Goal: Task Accomplishment & Management: Manage account settings

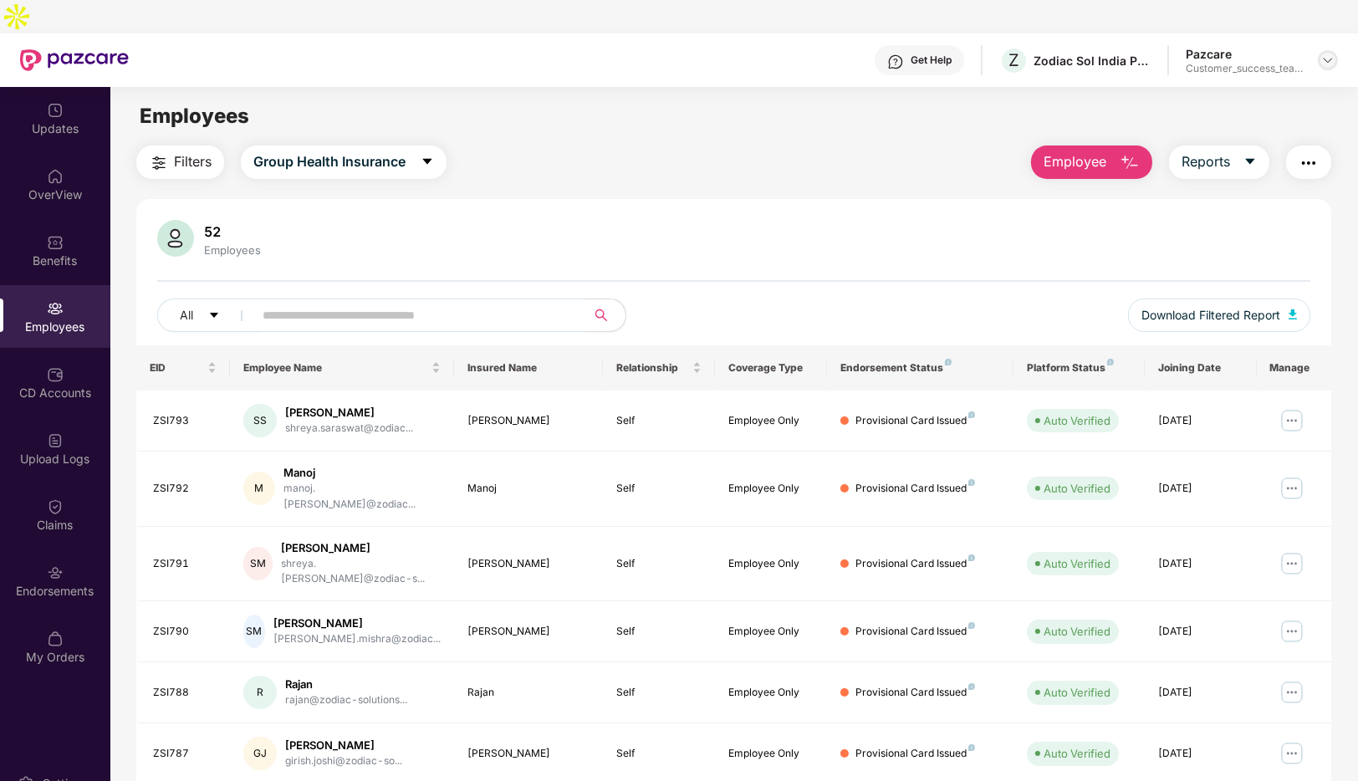
click at [1323, 54] on img at bounding box center [1327, 60] width 13 height 13
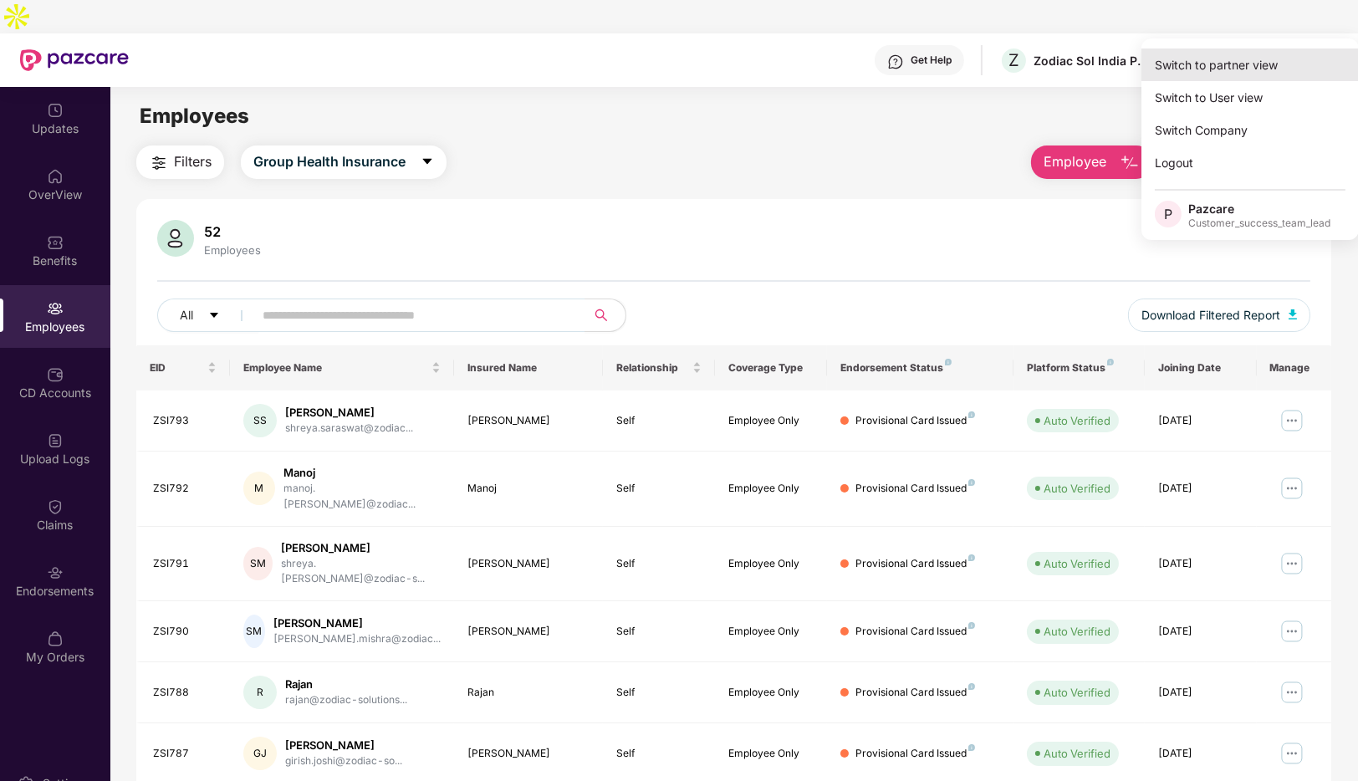
click at [1213, 60] on div "Switch to partner view" at bounding box center [1249, 64] width 217 height 33
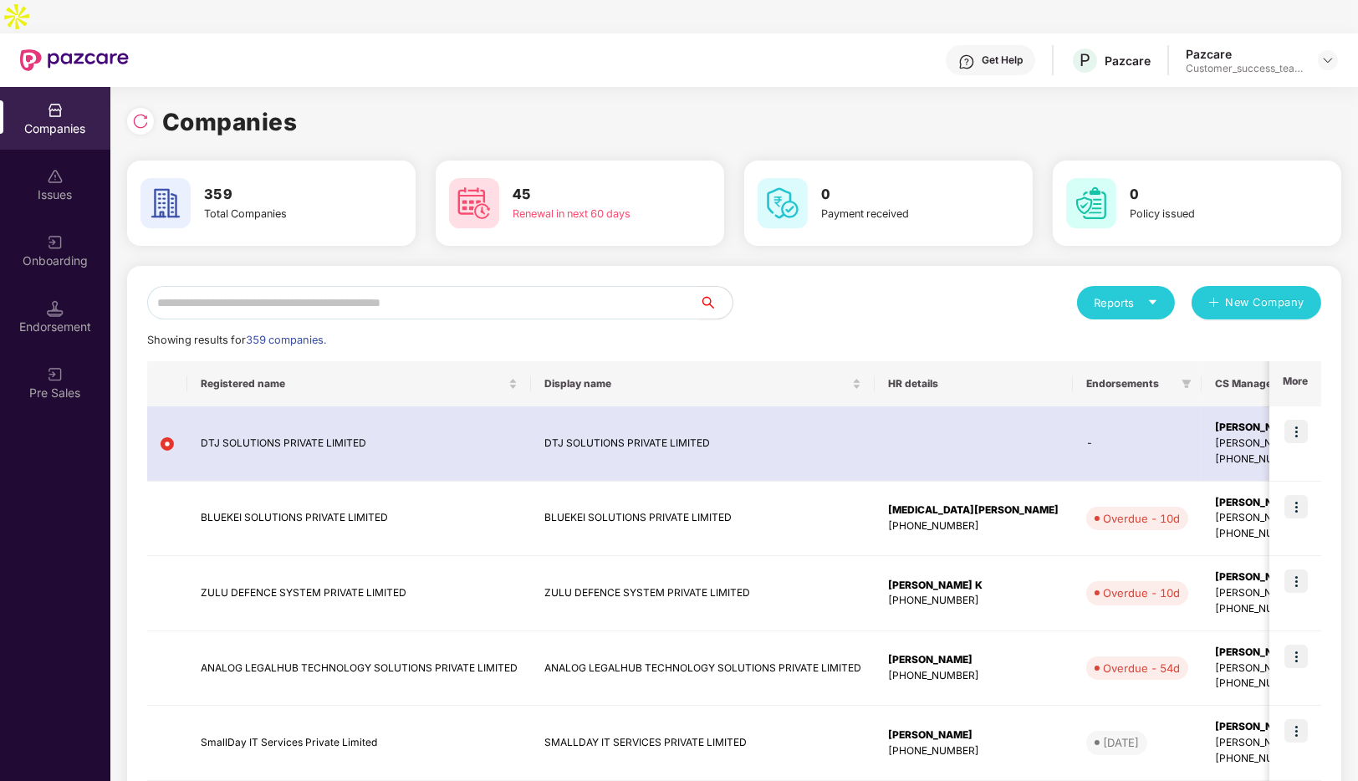
click at [314, 286] on input "text" at bounding box center [423, 302] width 552 height 33
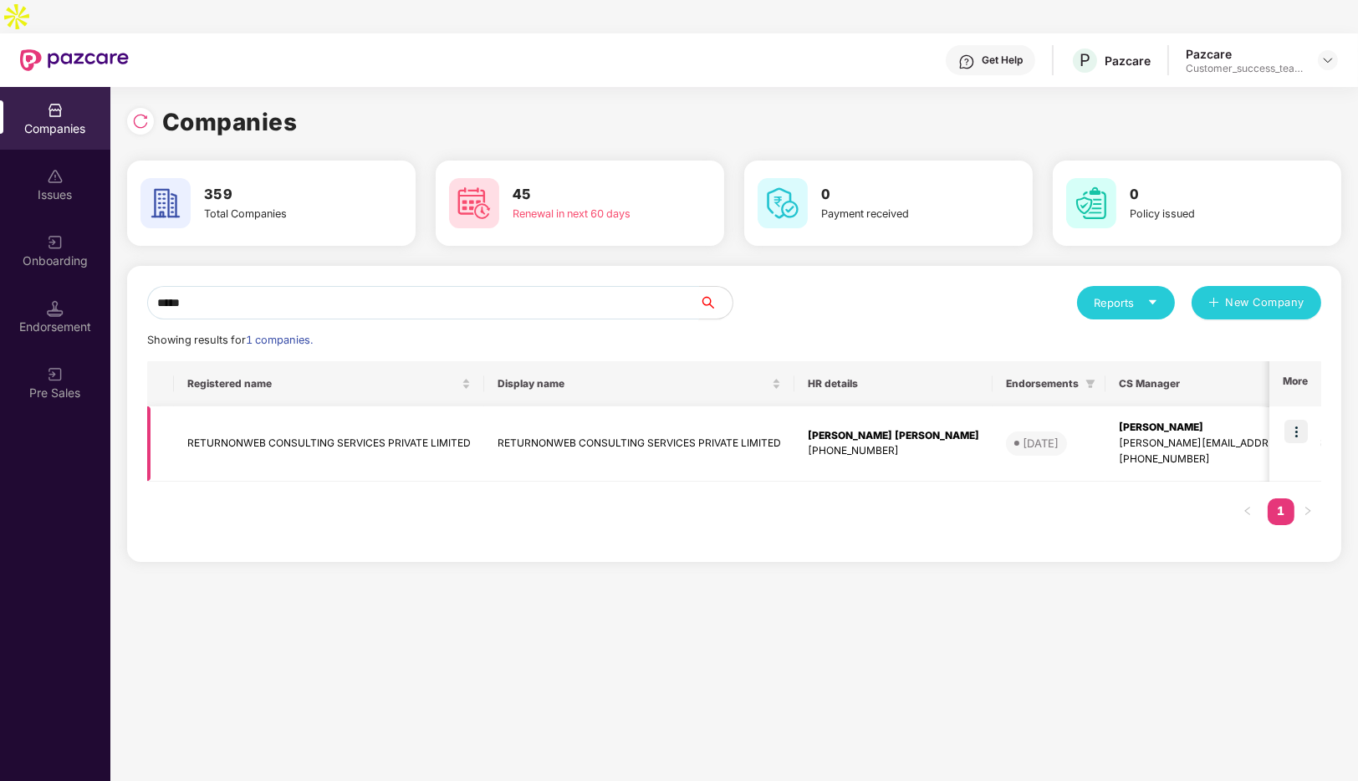
type input "*****"
click at [1293, 420] on img at bounding box center [1295, 431] width 23 height 23
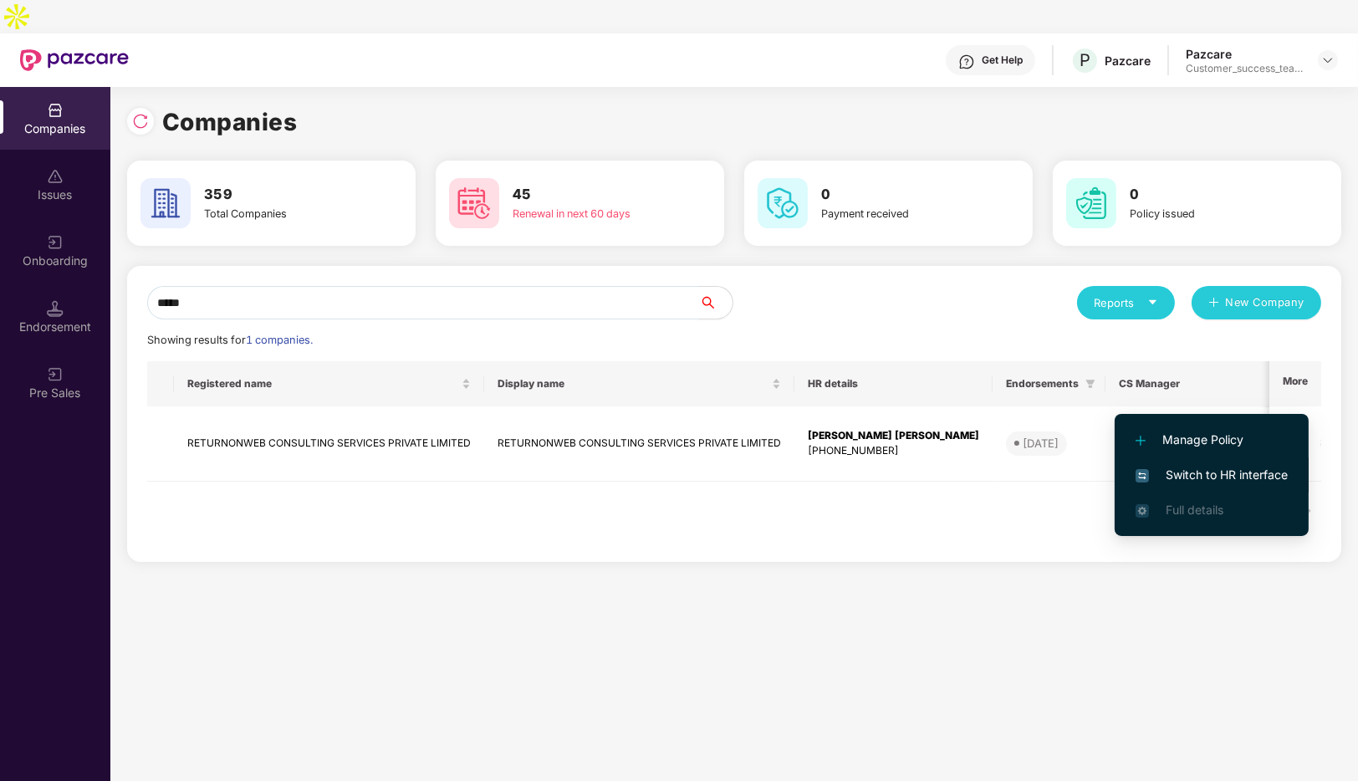
click at [1196, 472] on span "Switch to HR interface" at bounding box center [1211, 475] width 152 height 18
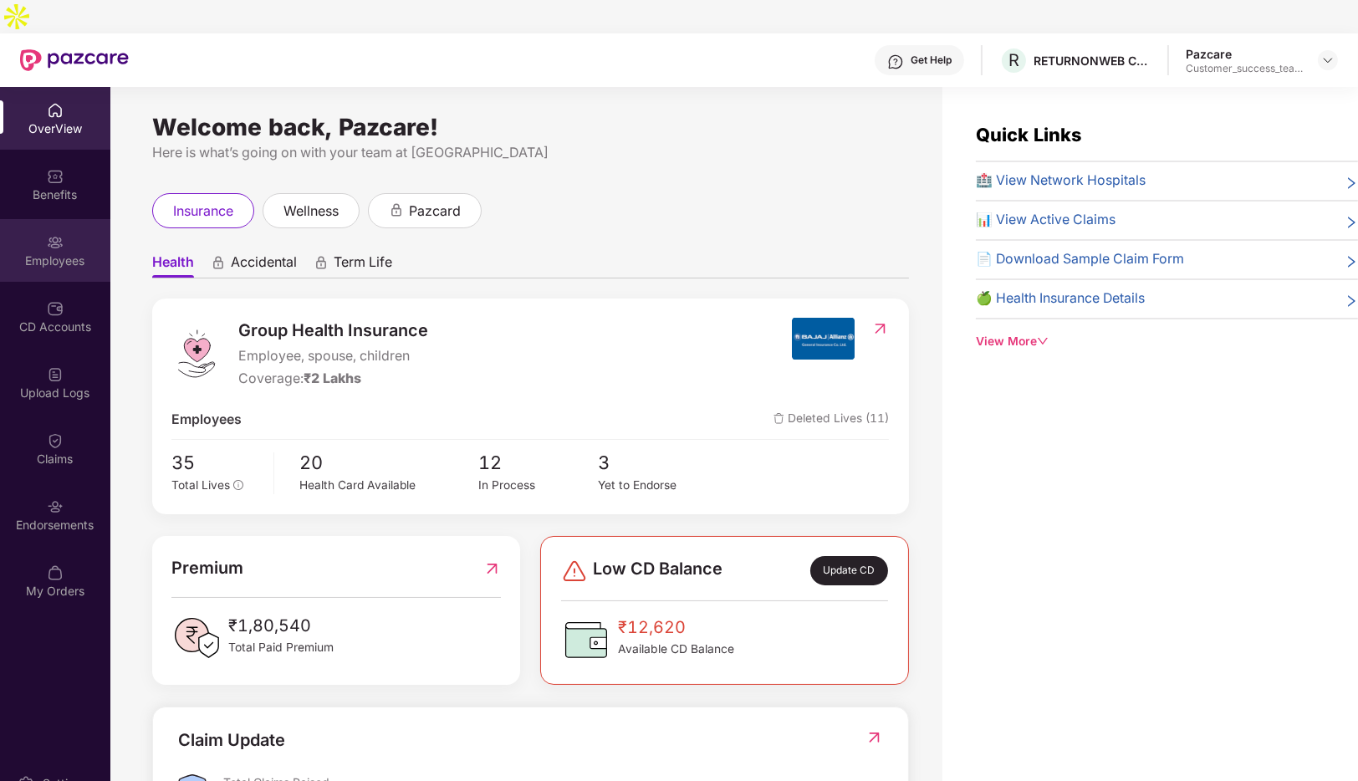
click at [60, 234] on img at bounding box center [55, 242] width 17 height 17
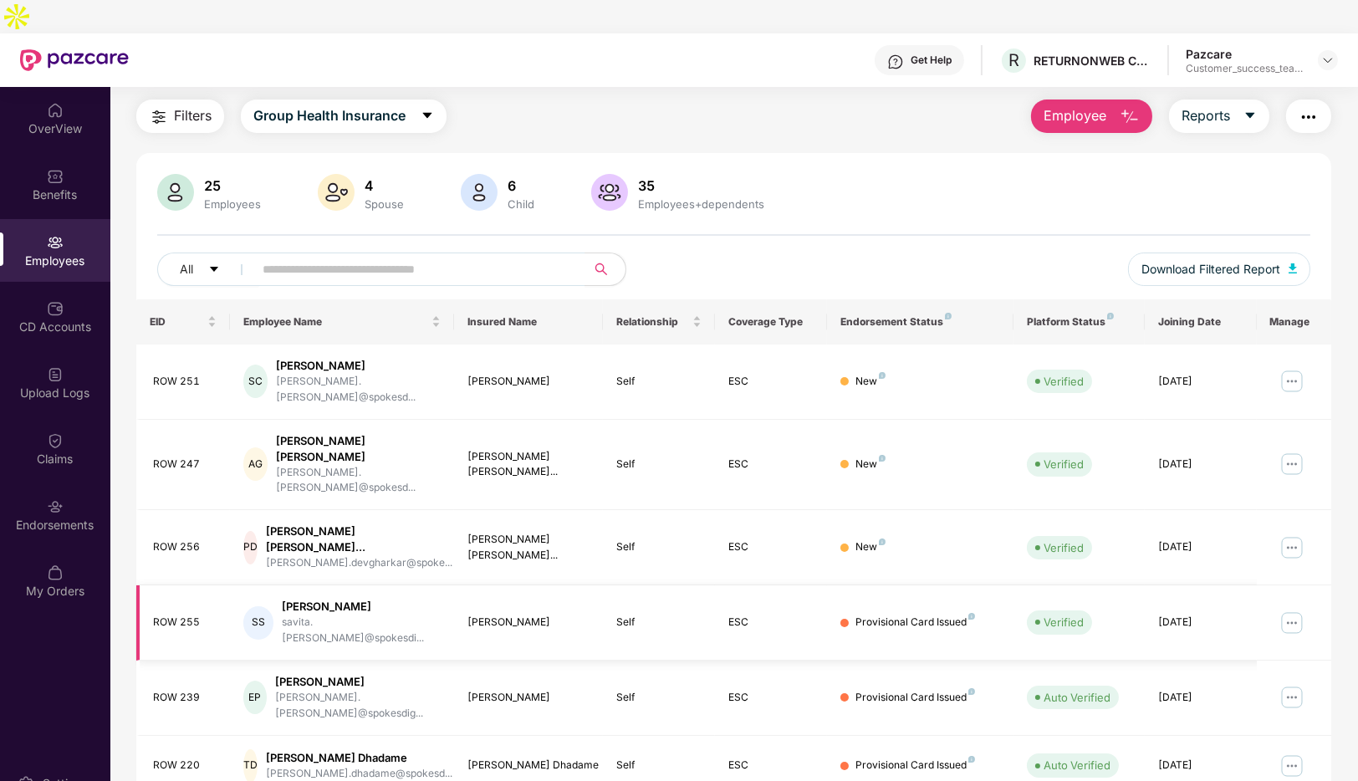
scroll to position [48, 0]
click at [1288, 608] on img at bounding box center [1291, 621] width 27 height 27
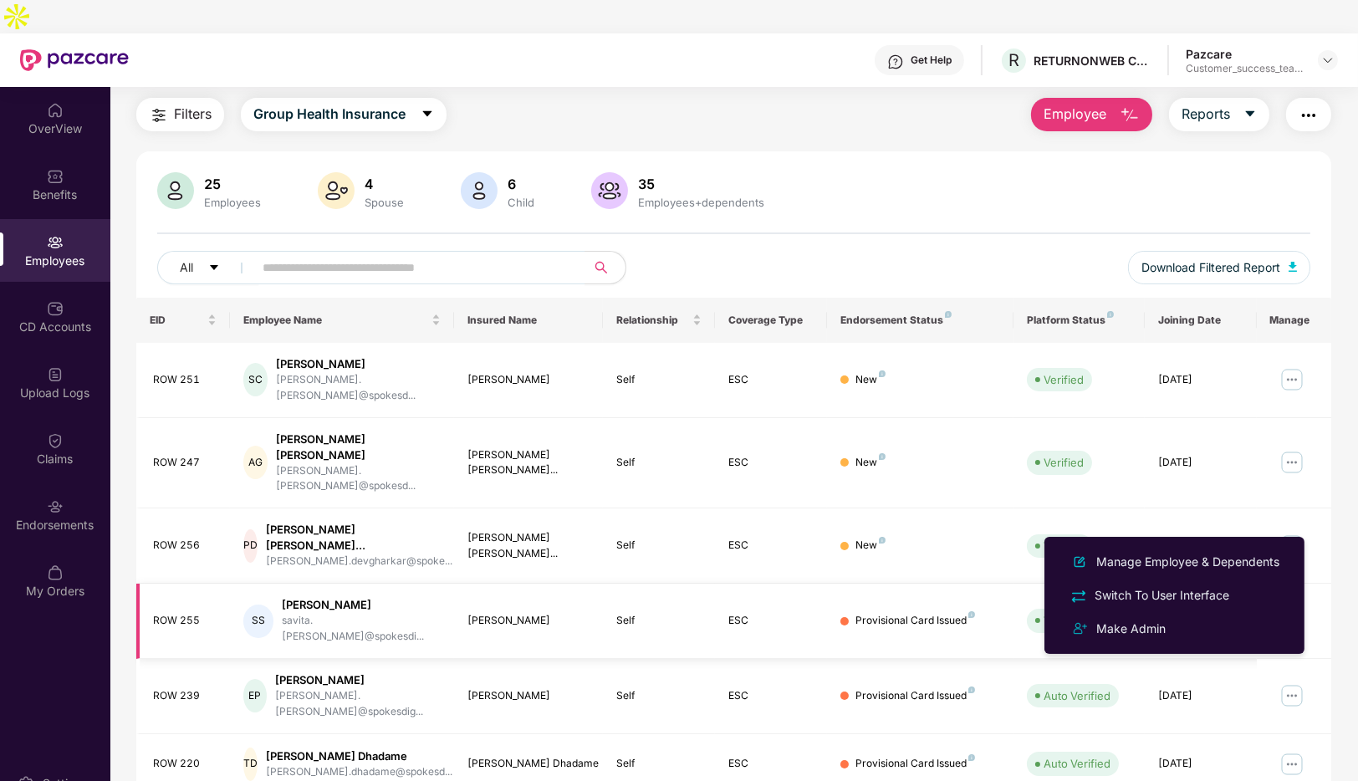
scroll to position [0, 0]
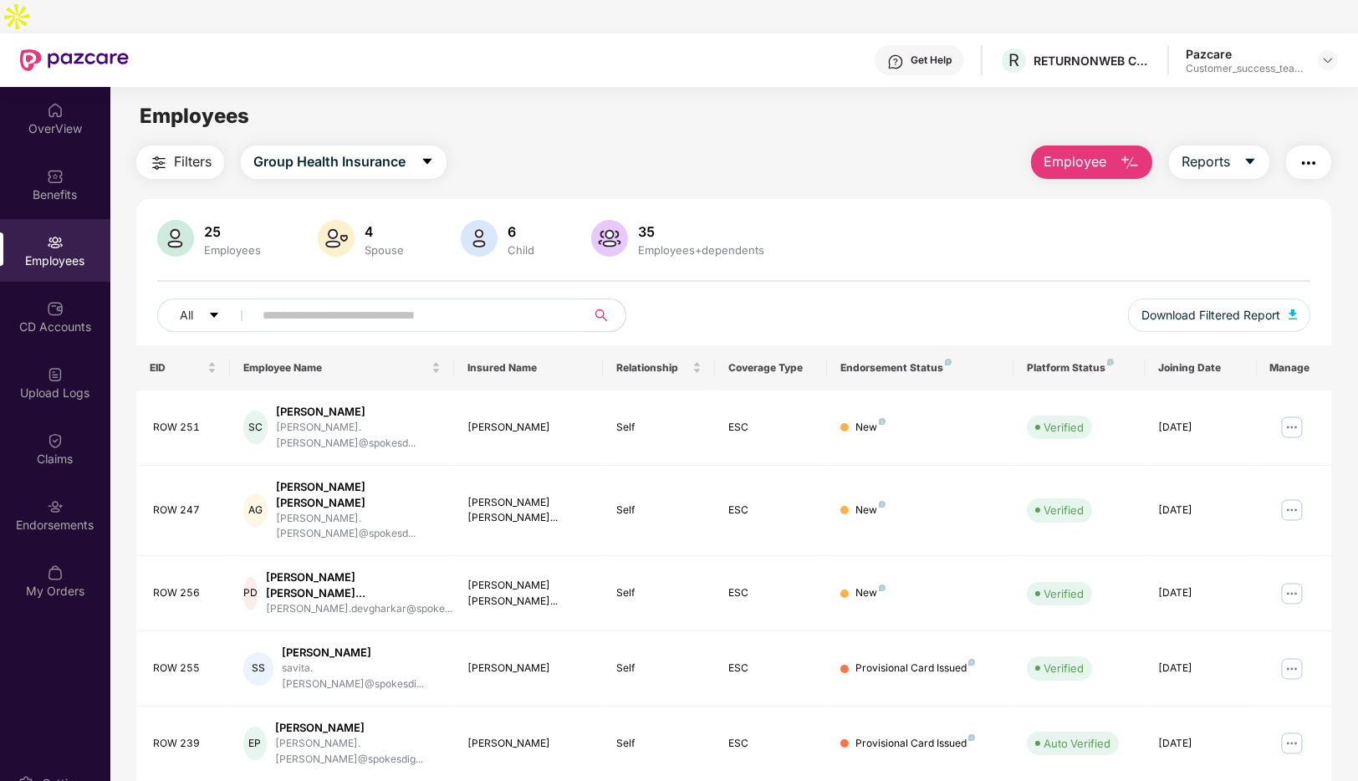
click at [1301, 153] on img "button" at bounding box center [1308, 163] width 20 height 20
click at [819, 145] on div "Filters Group Health Insurance Employee Reports" at bounding box center [733, 161] width 1195 height 33
click at [1326, 54] on img at bounding box center [1327, 60] width 13 height 13
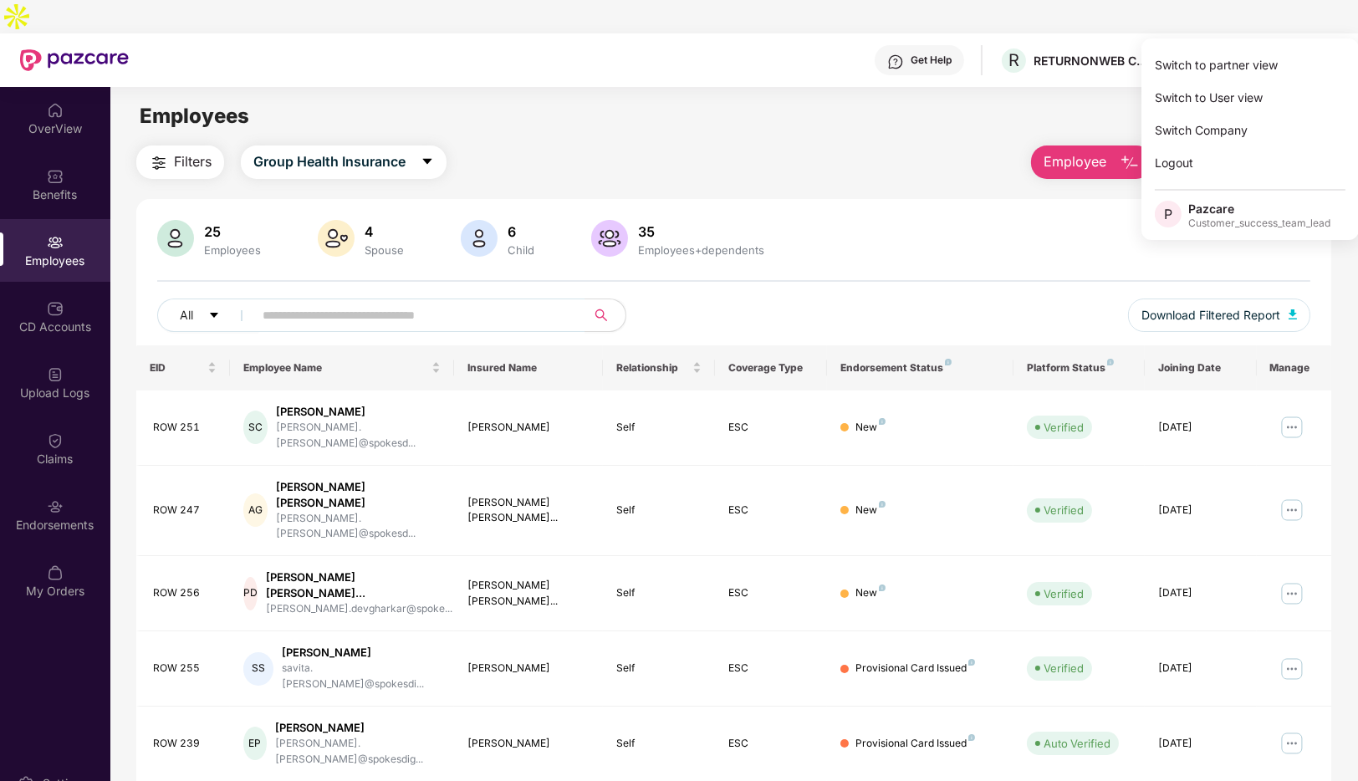
click at [864, 145] on div "Filters Group Health Insurance Employee Reports" at bounding box center [733, 161] width 1195 height 33
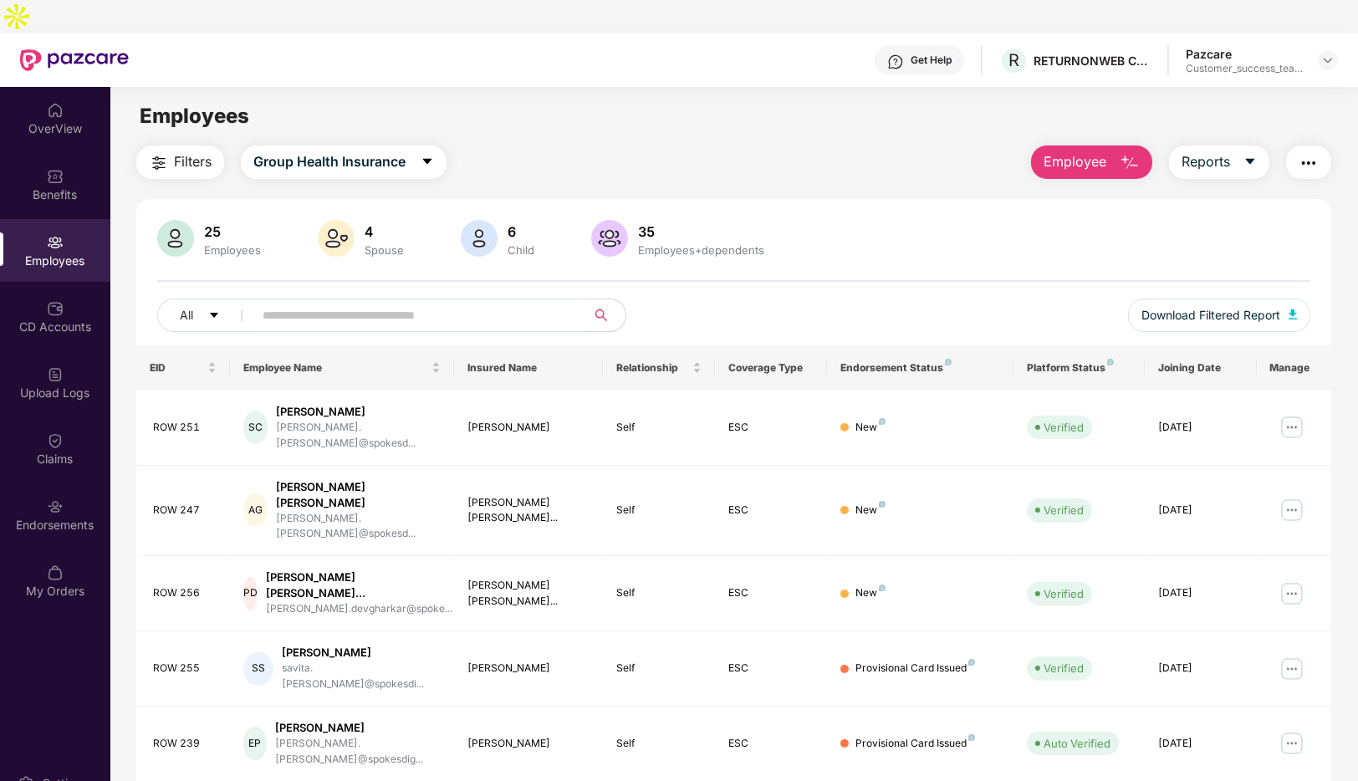
click at [1309, 153] on img "button" at bounding box center [1308, 163] width 20 height 20
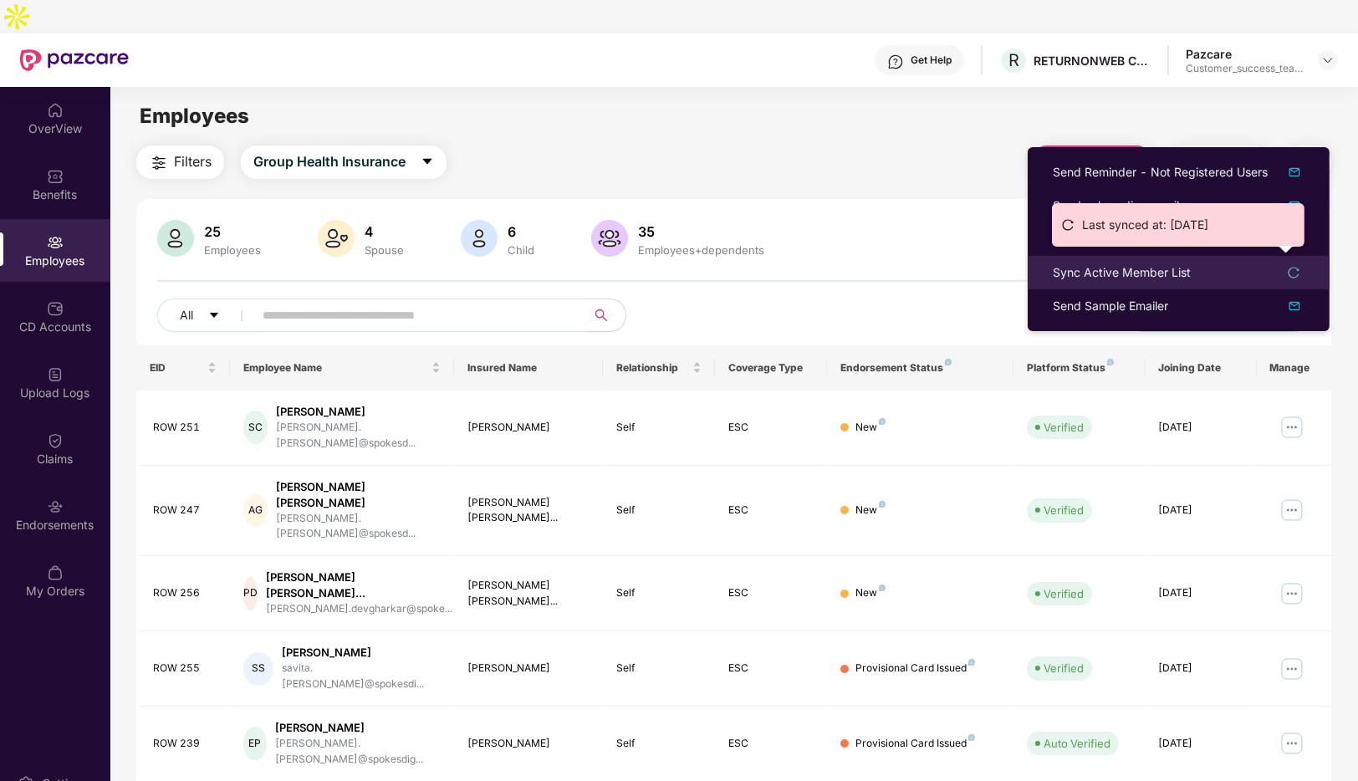
click at [1295, 274] on icon "reload" at bounding box center [1294, 273] width 12 height 12
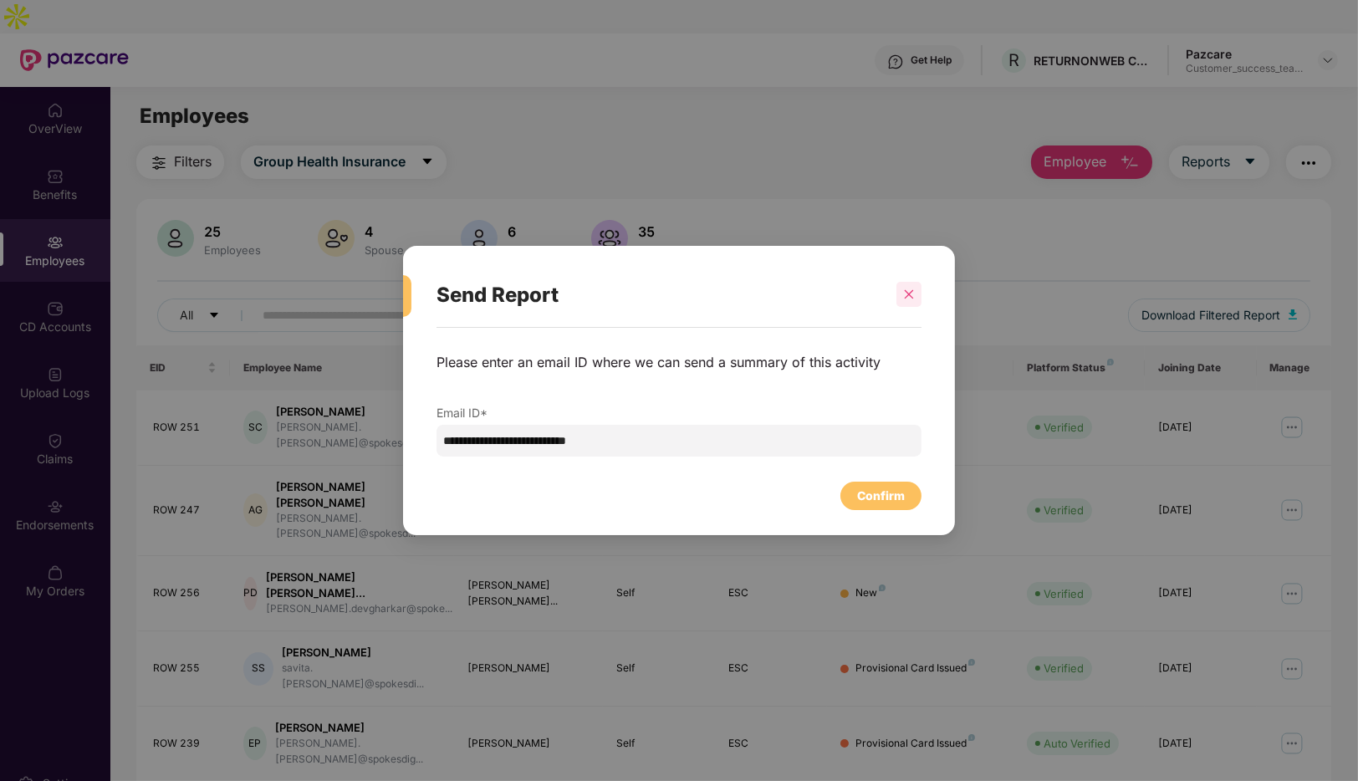
click at [907, 300] on div at bounding box center [908, 294] width 25 height 25
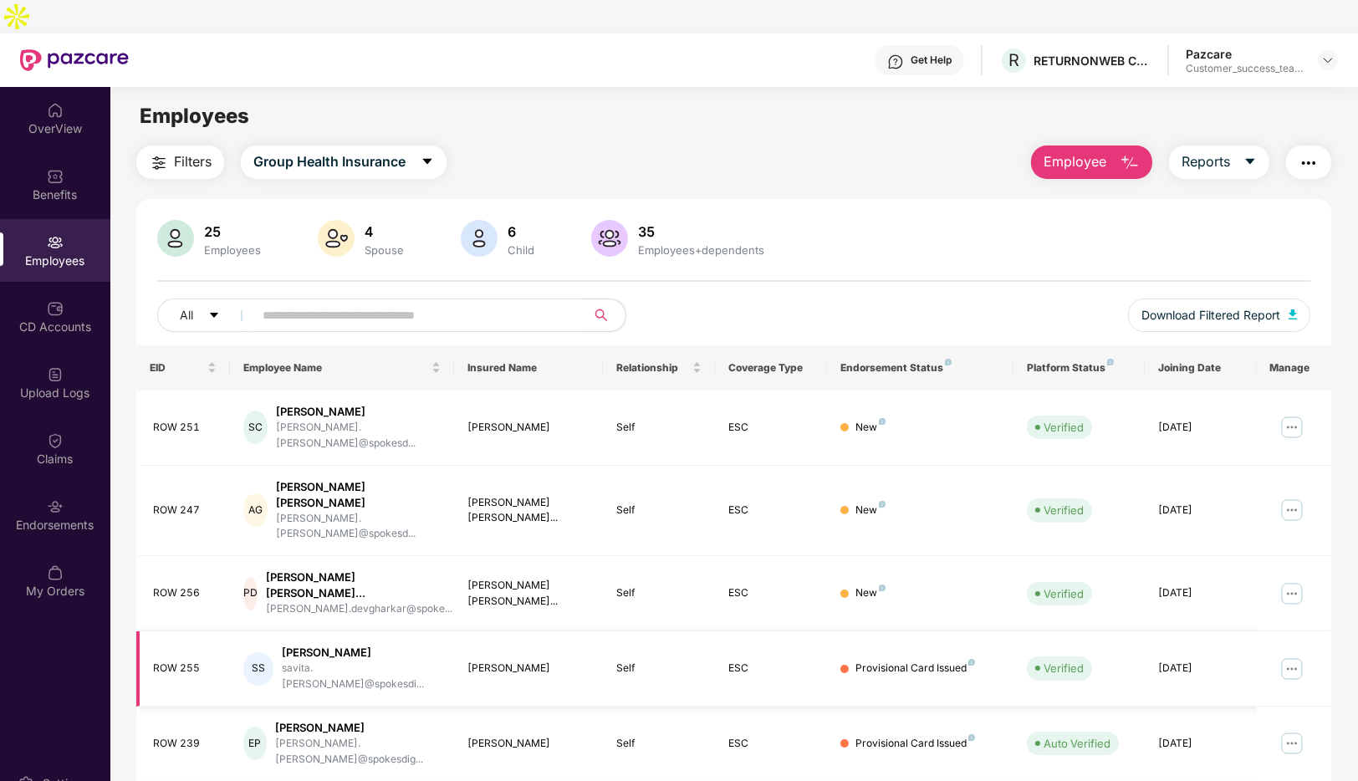
click at [1290, 655] on img at bounding box center [1291, 668] width 27 height 27
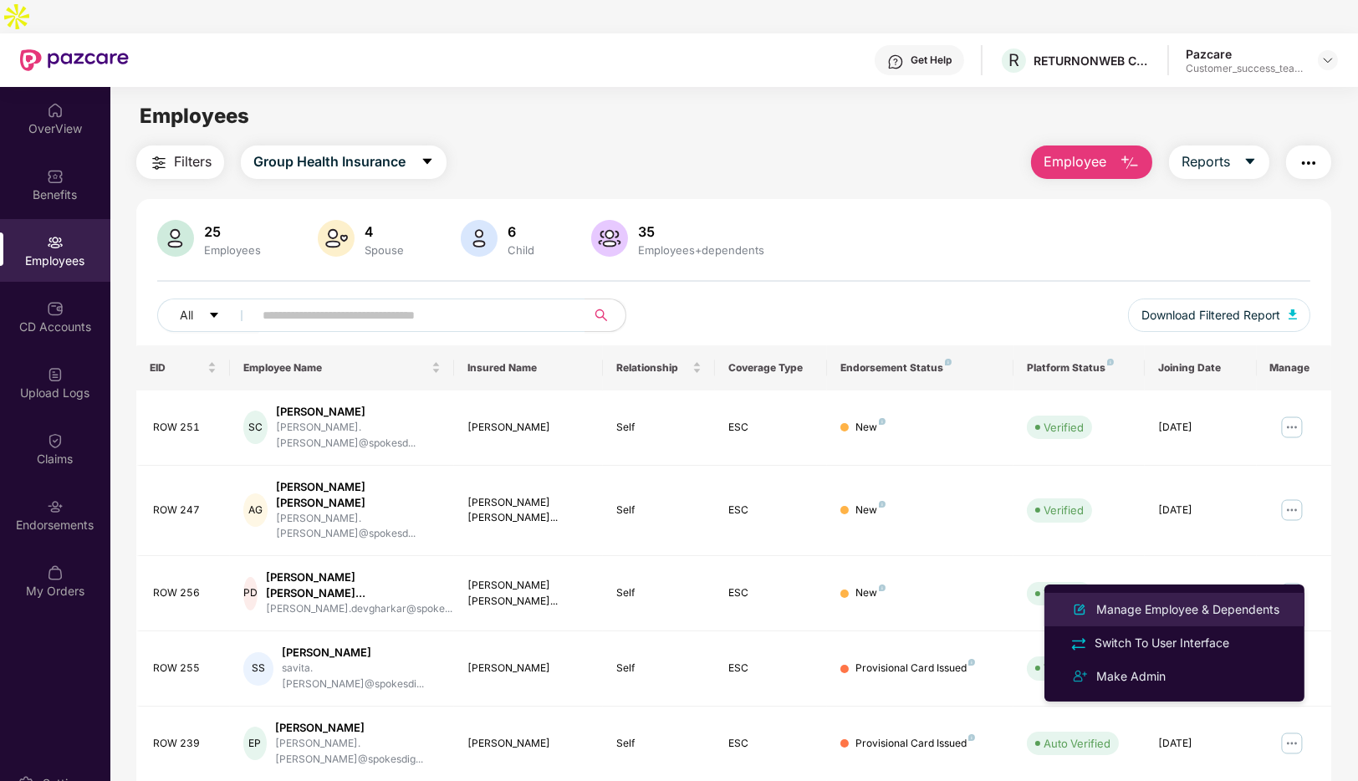
click at [1113, 615] on div "Manage Employee & Dependents" at bounding box center [1188, 609] width 190 height 18
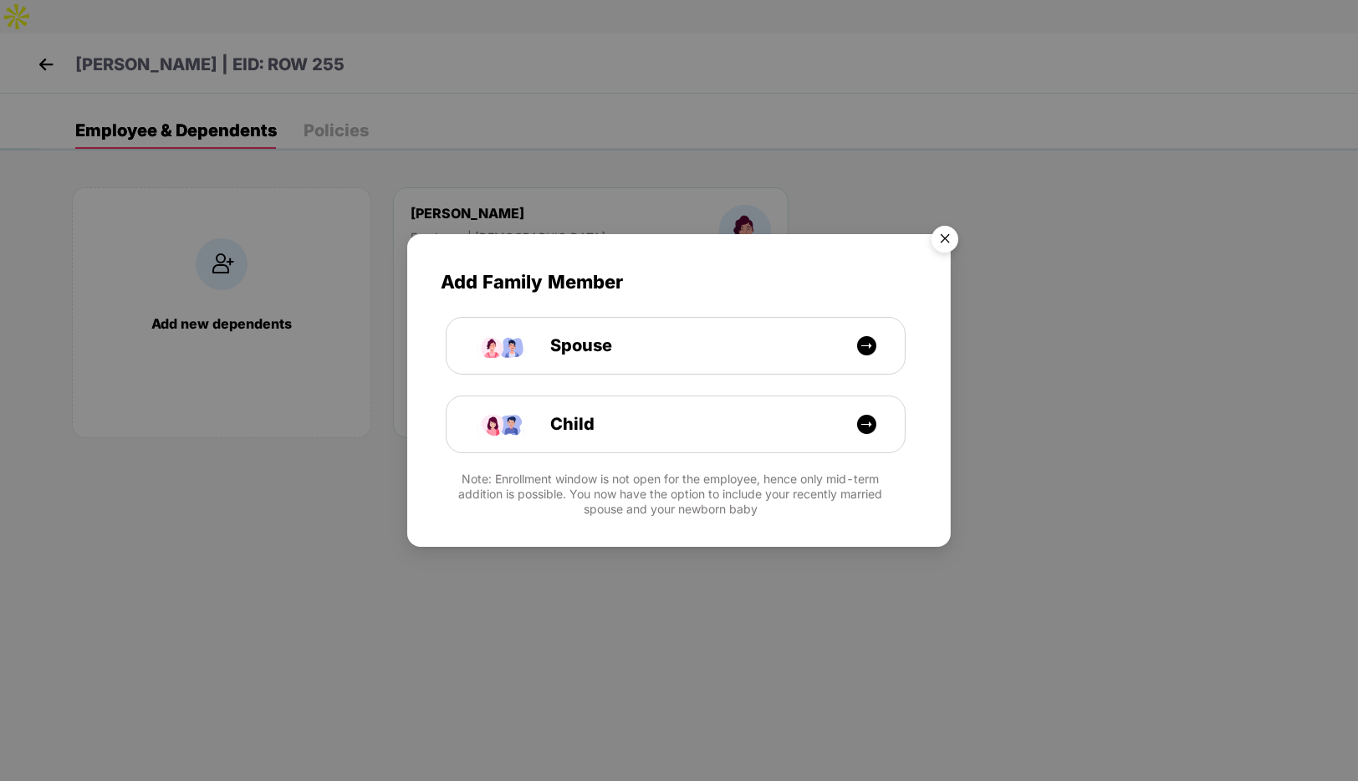
click at [934, 236] on img "Close" at bounding box center [944, 241] width 47 height 47
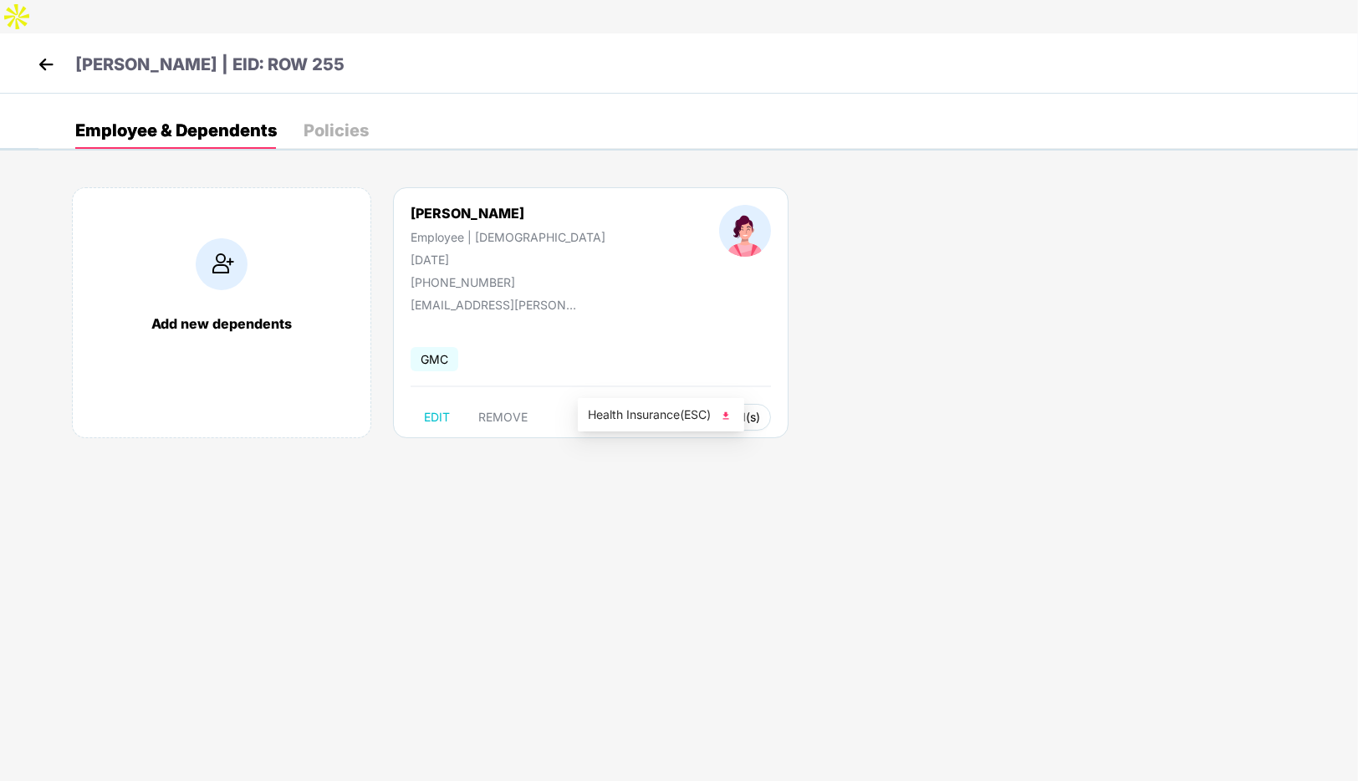
click at [681, 413] on span "Health Card(s)" at bounding box center [720, 417] width 79 height 8
click at [729, 413] on img at bounding box center [725, 415] width 17 height 17
click at [43, 52] on img at bounding box center [45, 64] width 25 height 25
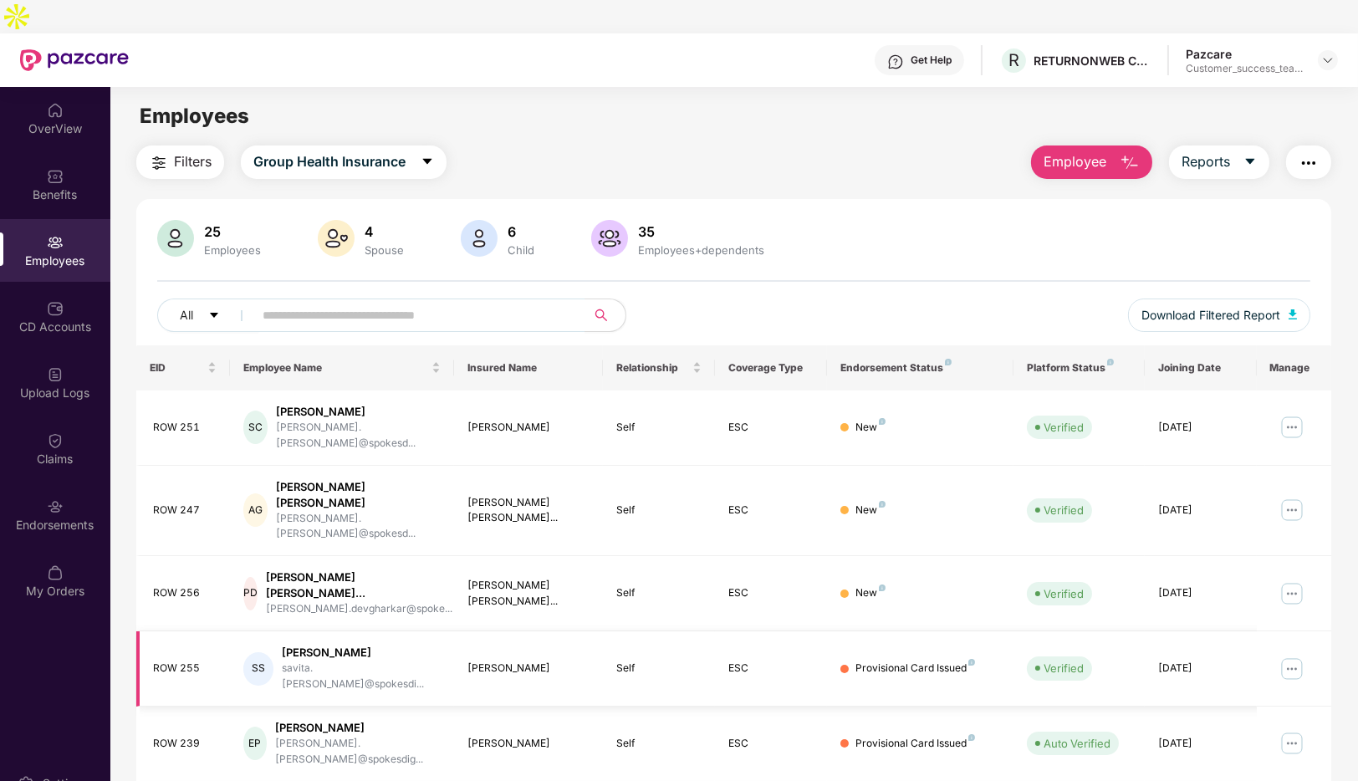
click at [1293, 655] on img at bounding box center [1291, 668] width 27 height 27
click at [1246, 159] on icon "caret-down" at bounding box center [1249, 162] width 9 height 6
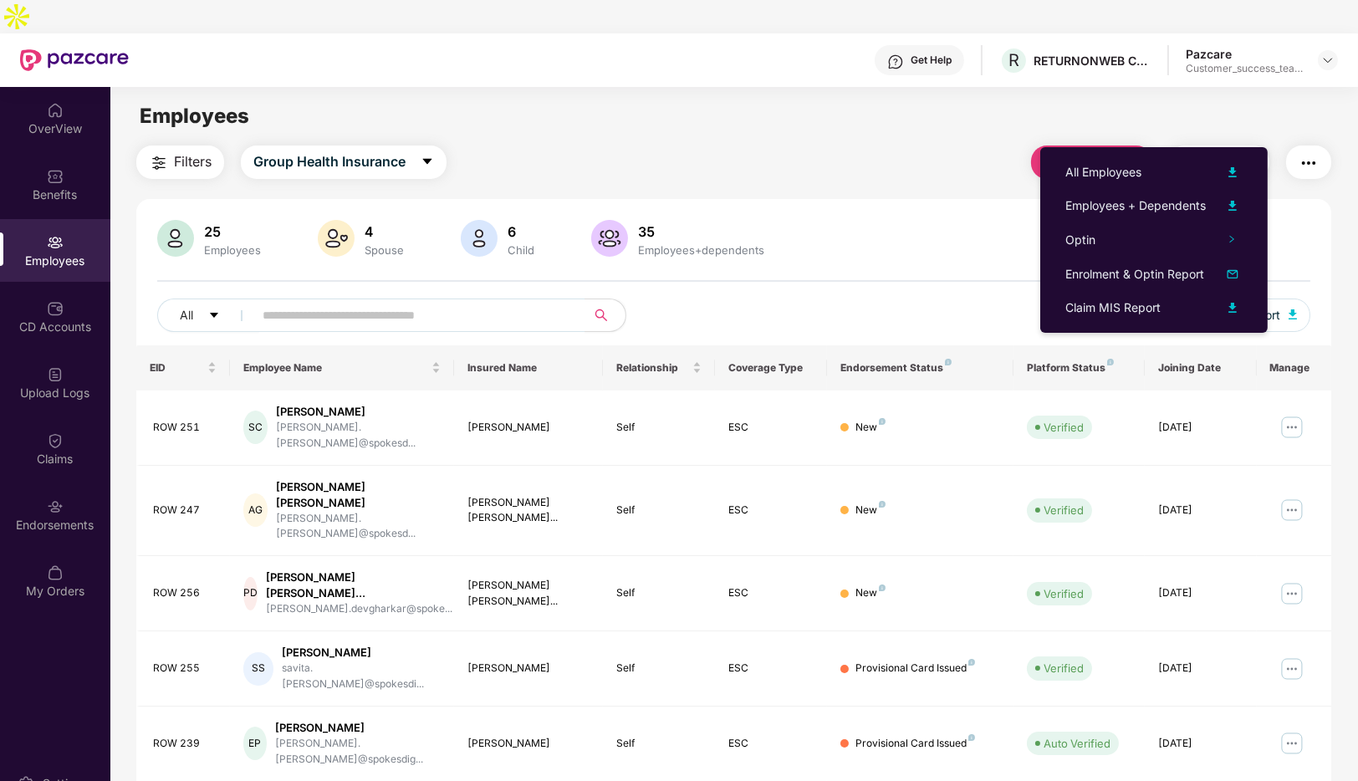
click at [1303, 153] on img "button" at bounding box center [1308, 163] width 20 height 20
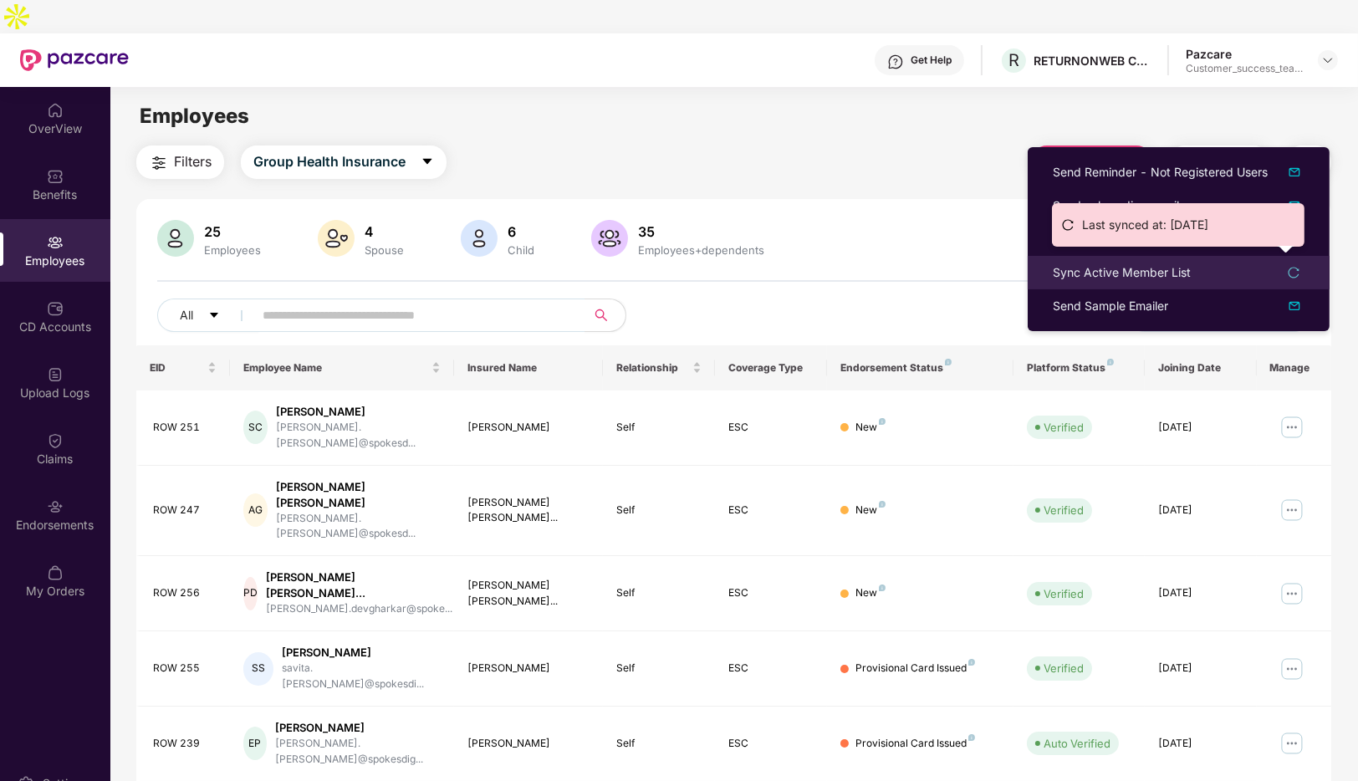
click at [1296, 275] on icon "reload" at bounding box center [1294, 273] width 12 height 12
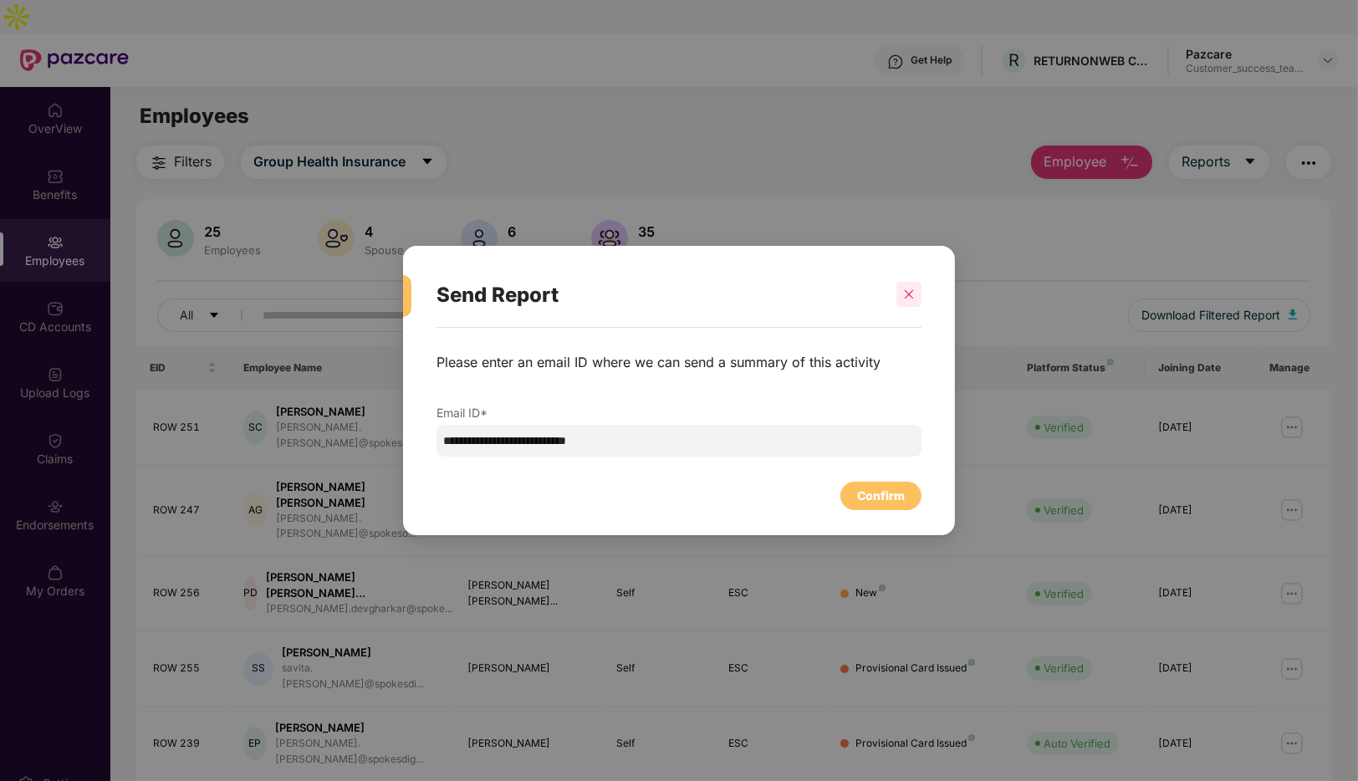
click at [915, 292] on div at bounding box center [908, 294] width 25 height 25
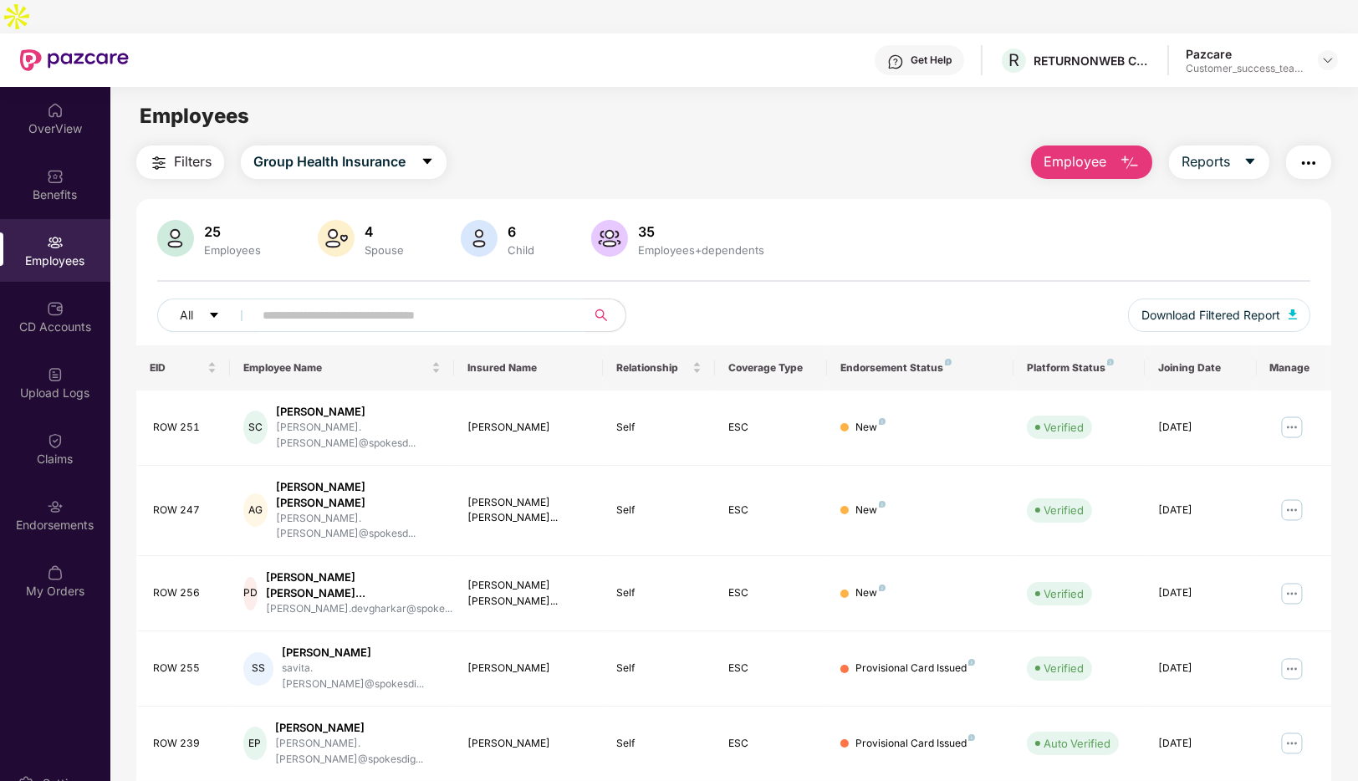
click at [1320, 145] on button "button" at bounding box center [1308, 161] width 45 height 33
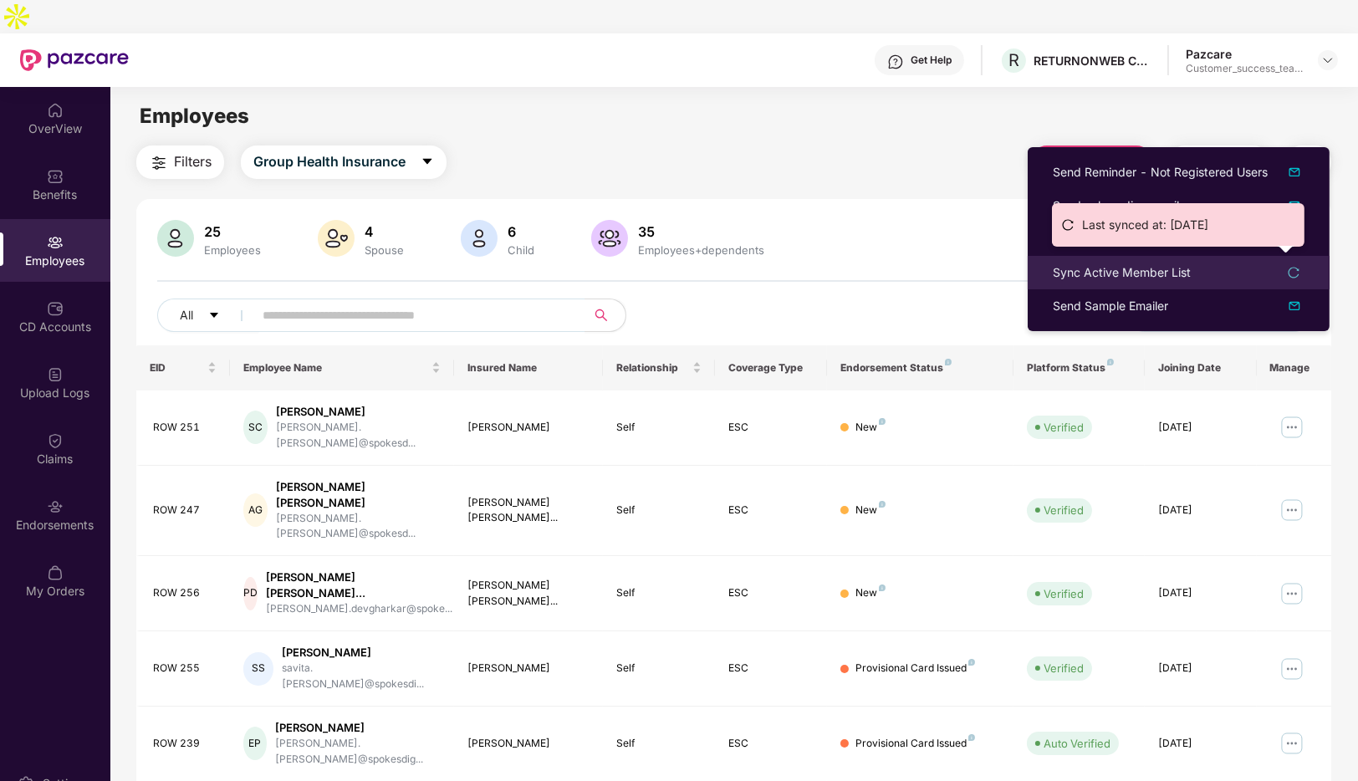
click at [1293, 273] on icon "reload" at bounding box center [1294, 273] width 12 height 12
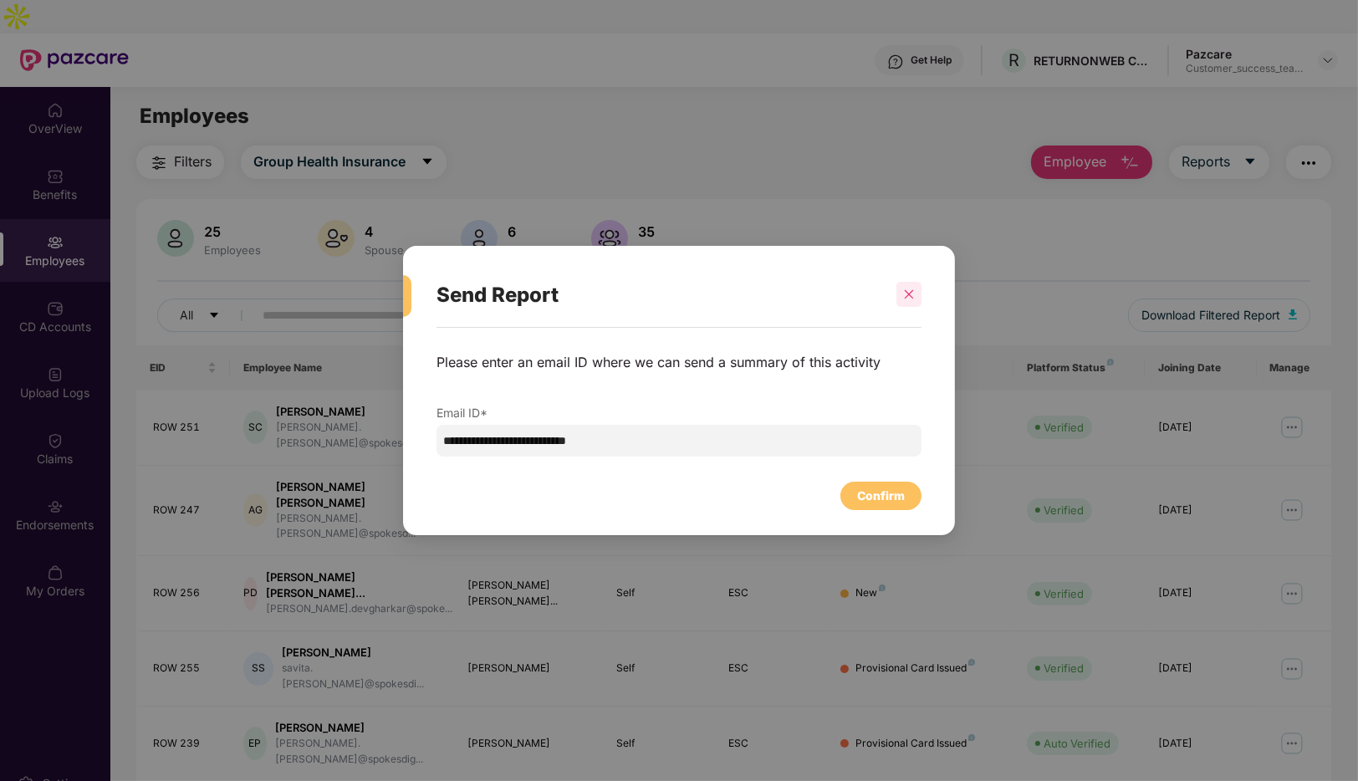
click at [907, 307] on div at bounding box center [908, 294] width 25 height 25
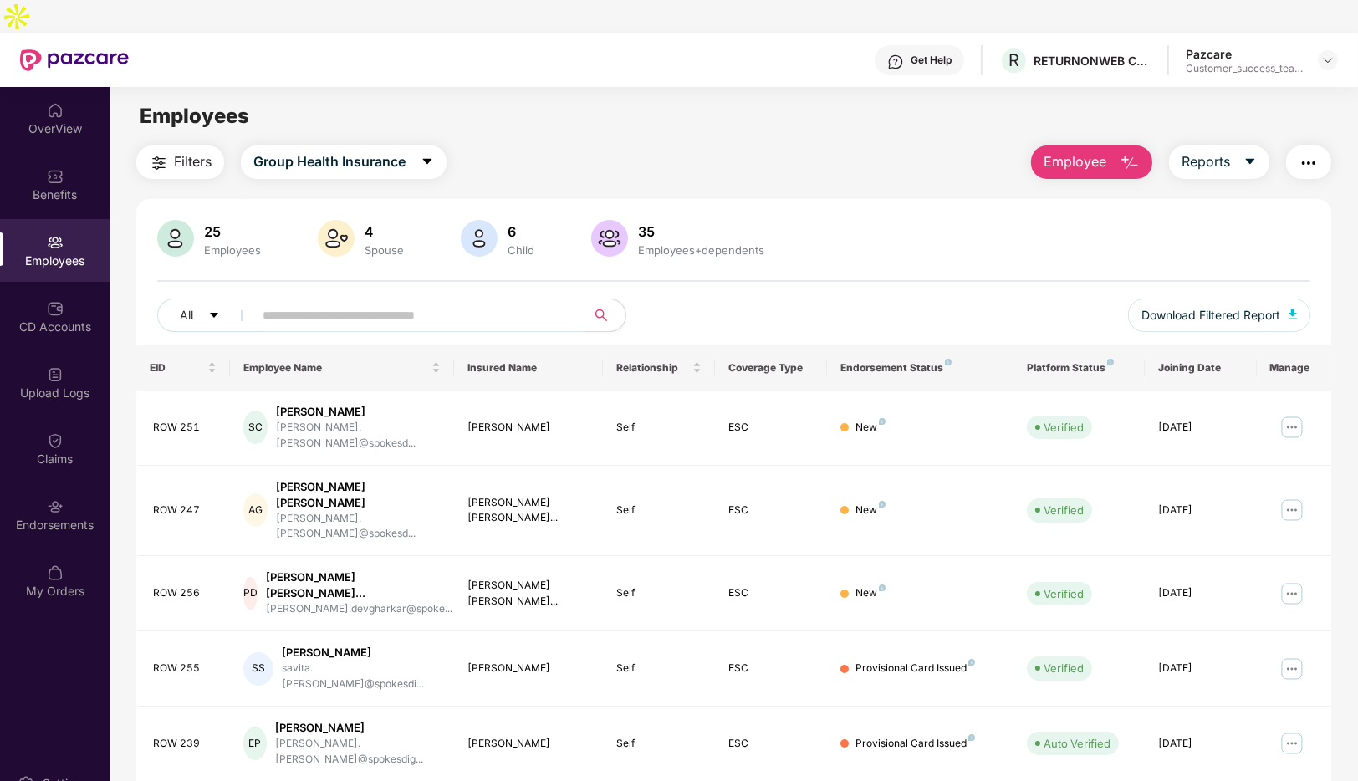
click at [1309, 153] on img "button" at bounding box center [1308, 163] width 20 height 20
click at [917, 145] on div "Filters Group Health Insurance Employee Reports" at bounding box center [733, 161] width 1195 height 33
click at [61, 366] on img at bounding box center [55, 374] width 17 height 17
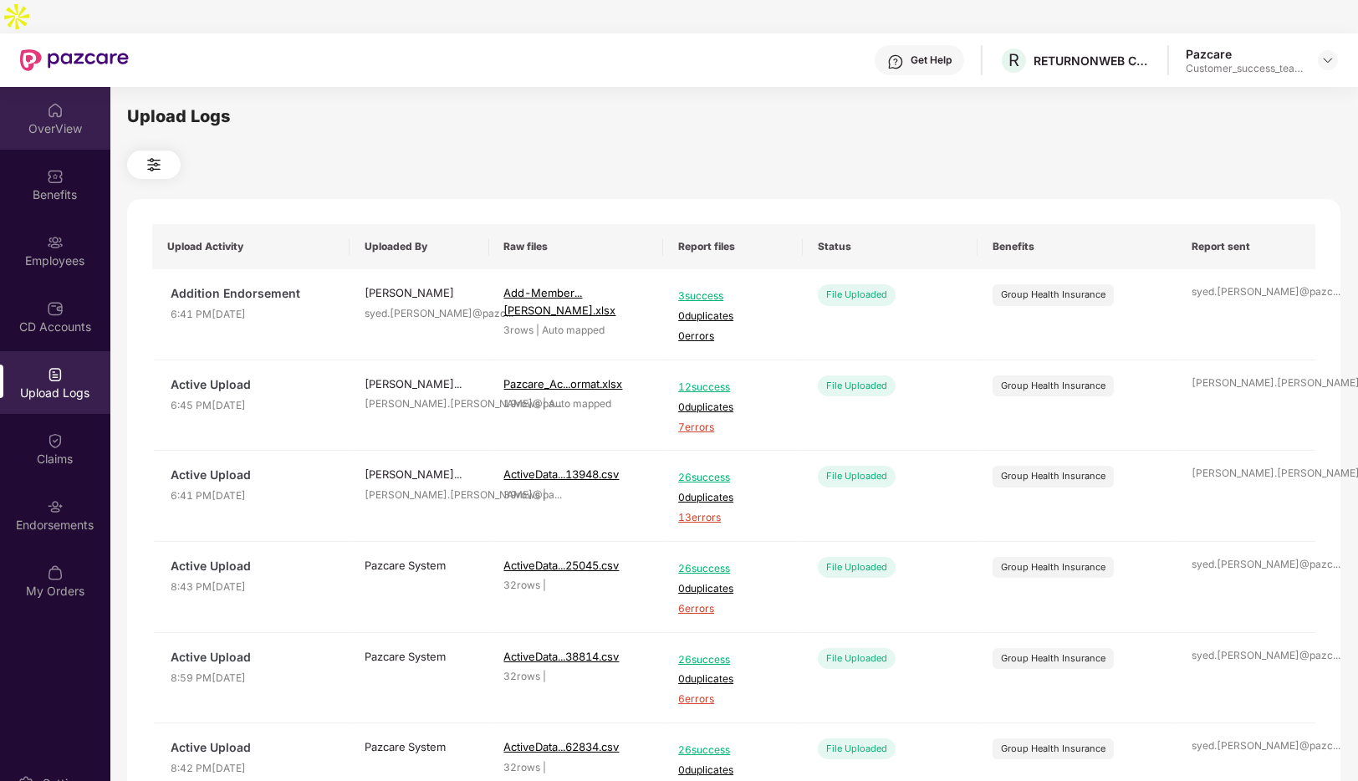
click at [44, 120] on div "OverView" at bounding box center [55, 128] width 110 height 17
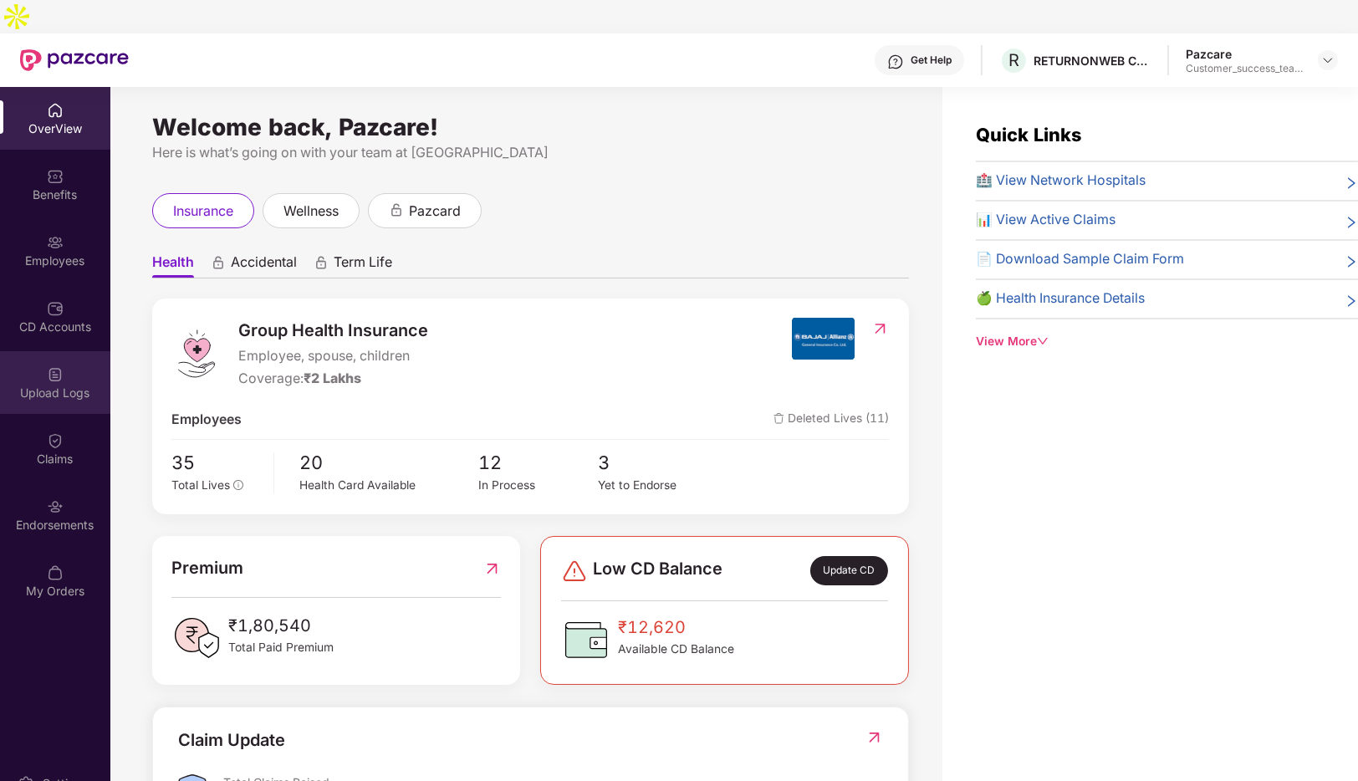
click at [63, 366] on img at bounding box center [55, 374] width 17 height 17
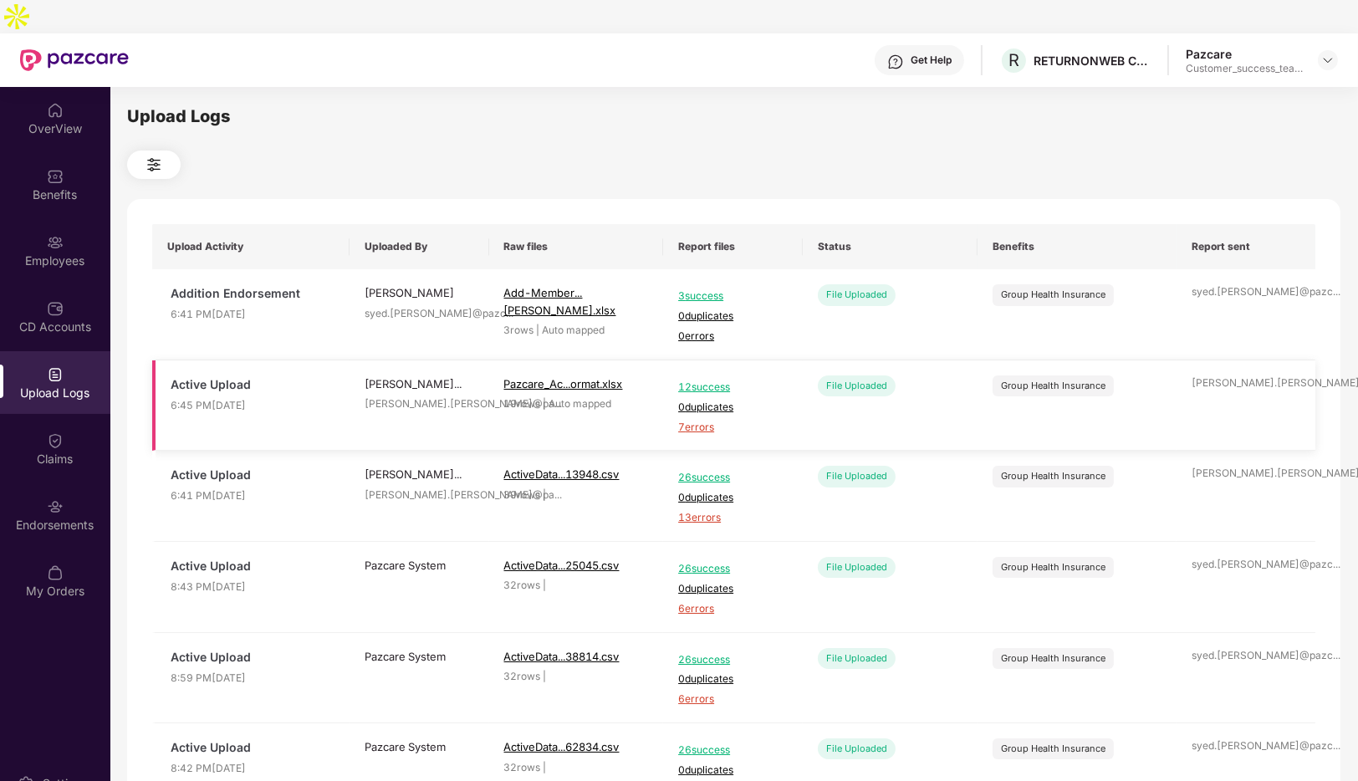
click at [288, 375] on span "Active Upload" at bounding box center [253, 384] width 164 height 18
click at [48, 102] on img at bounding box center [55, 110] width 17 height 17
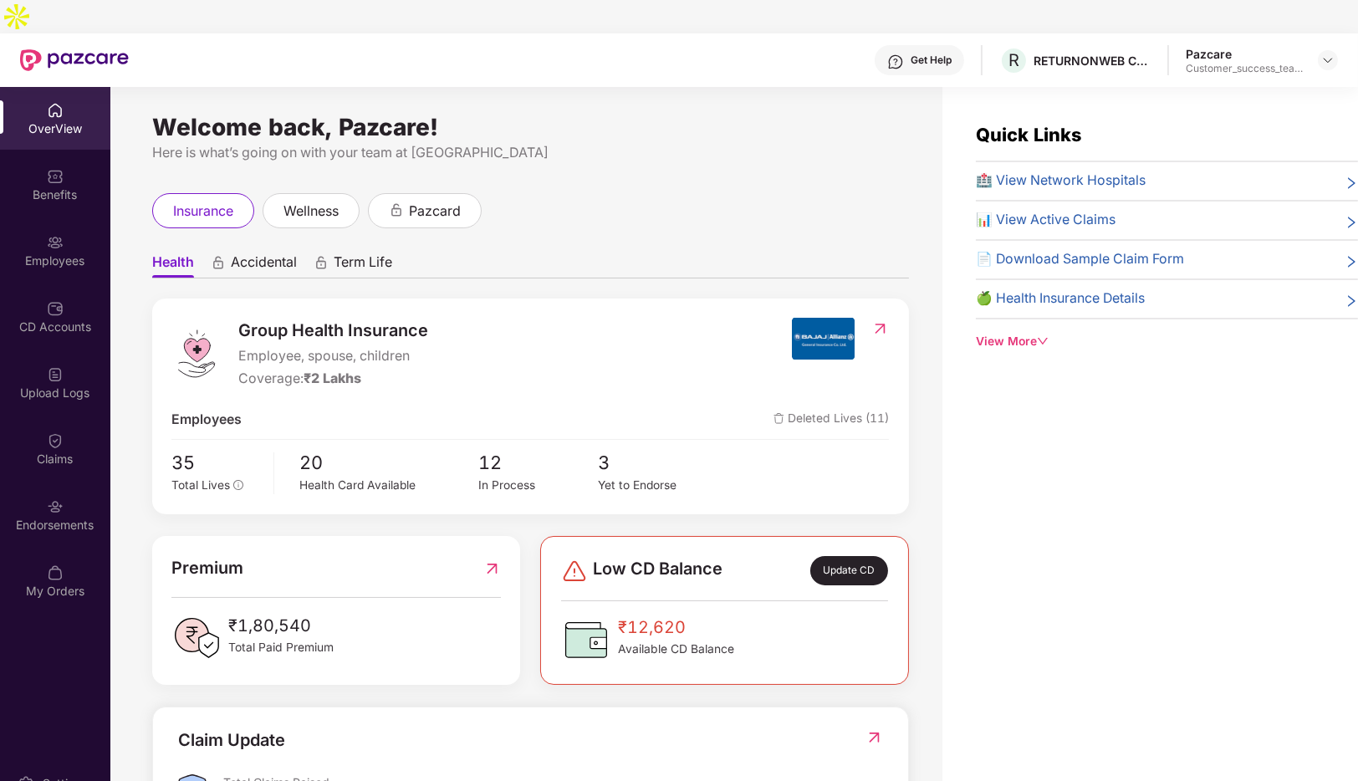
click at [1007, 333] on div "View More" at bounding box center [1167, 342] width 382 height 18
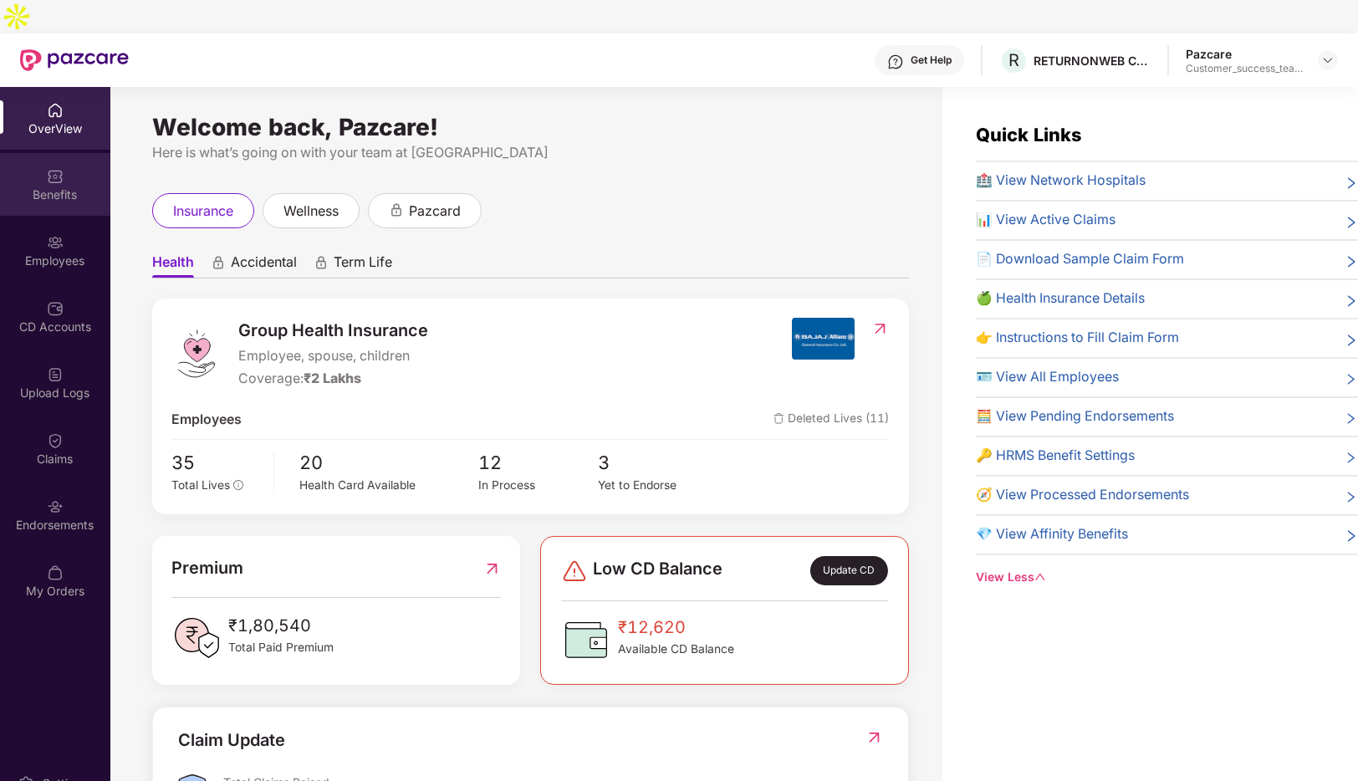
click at [41, 186] on div "Benefits" at bounding box center [55, 194] width 110 height 17
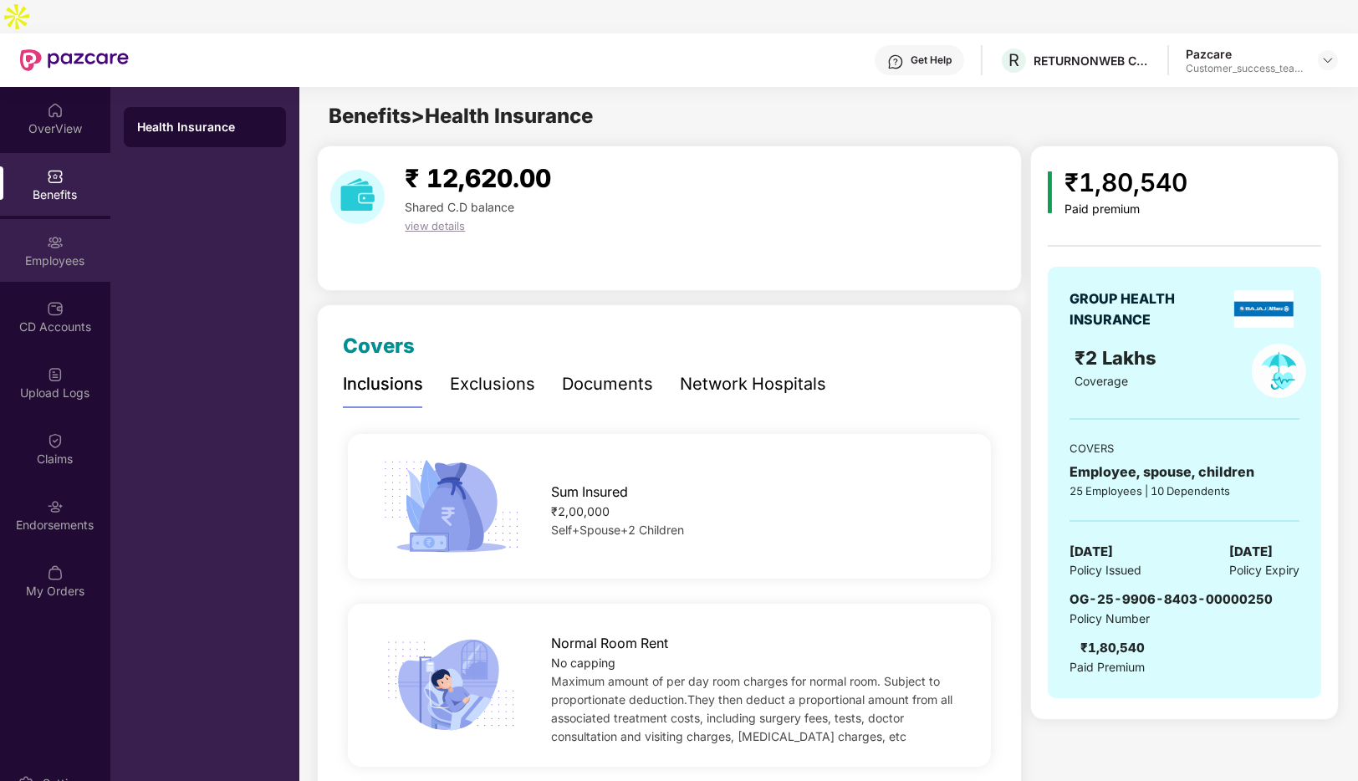
click at [38, 219] on div "Employees" at bounding box center [55, 250] width 110 height 63
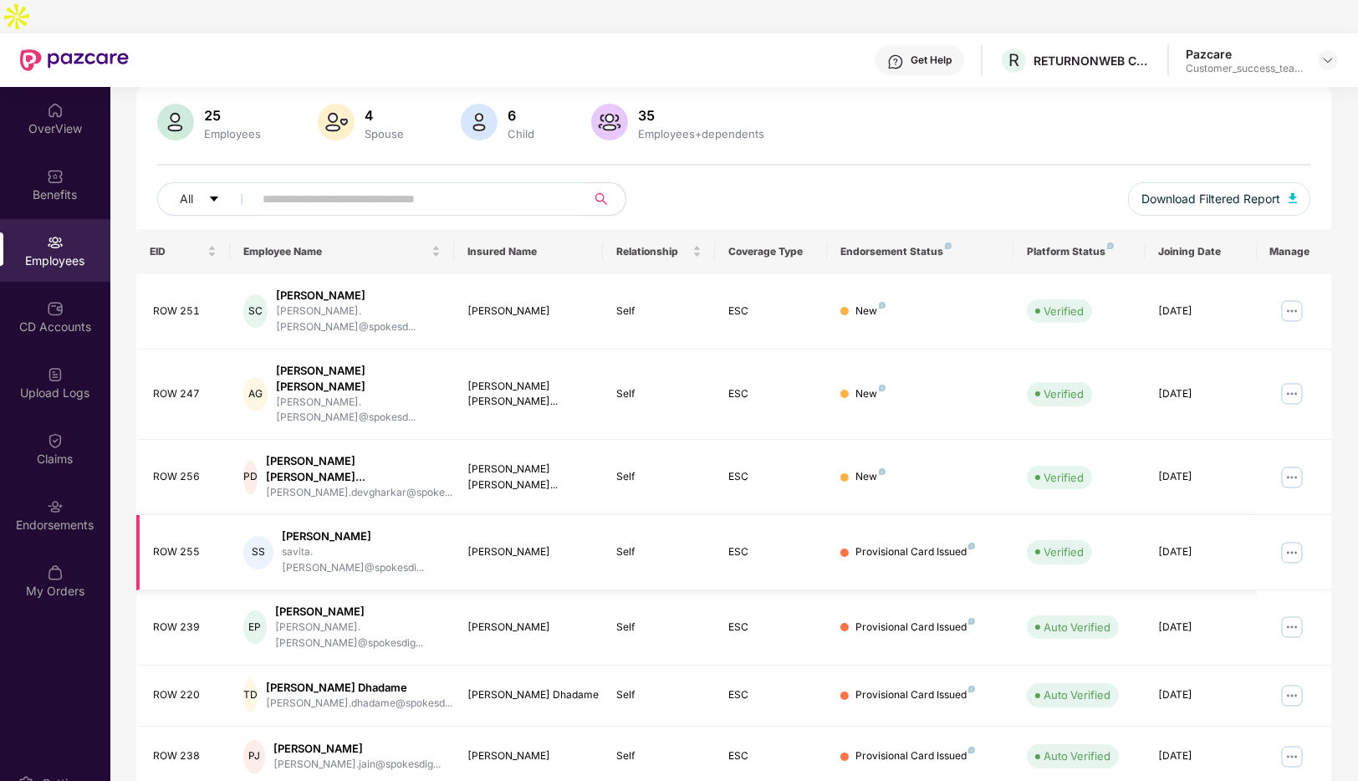
scroll to position [17, 0]
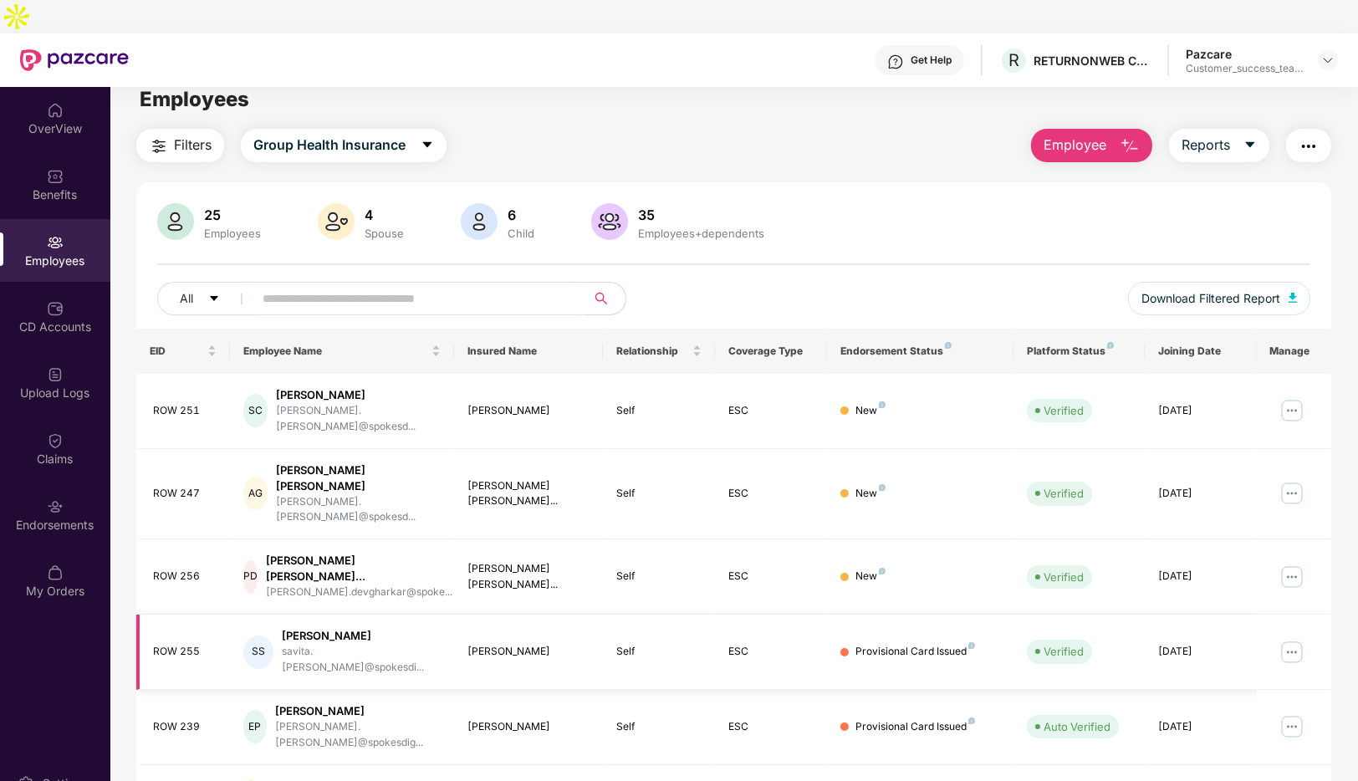
click at [1298, 639] on img at bounding box center [1291, 652] width 27 height 27
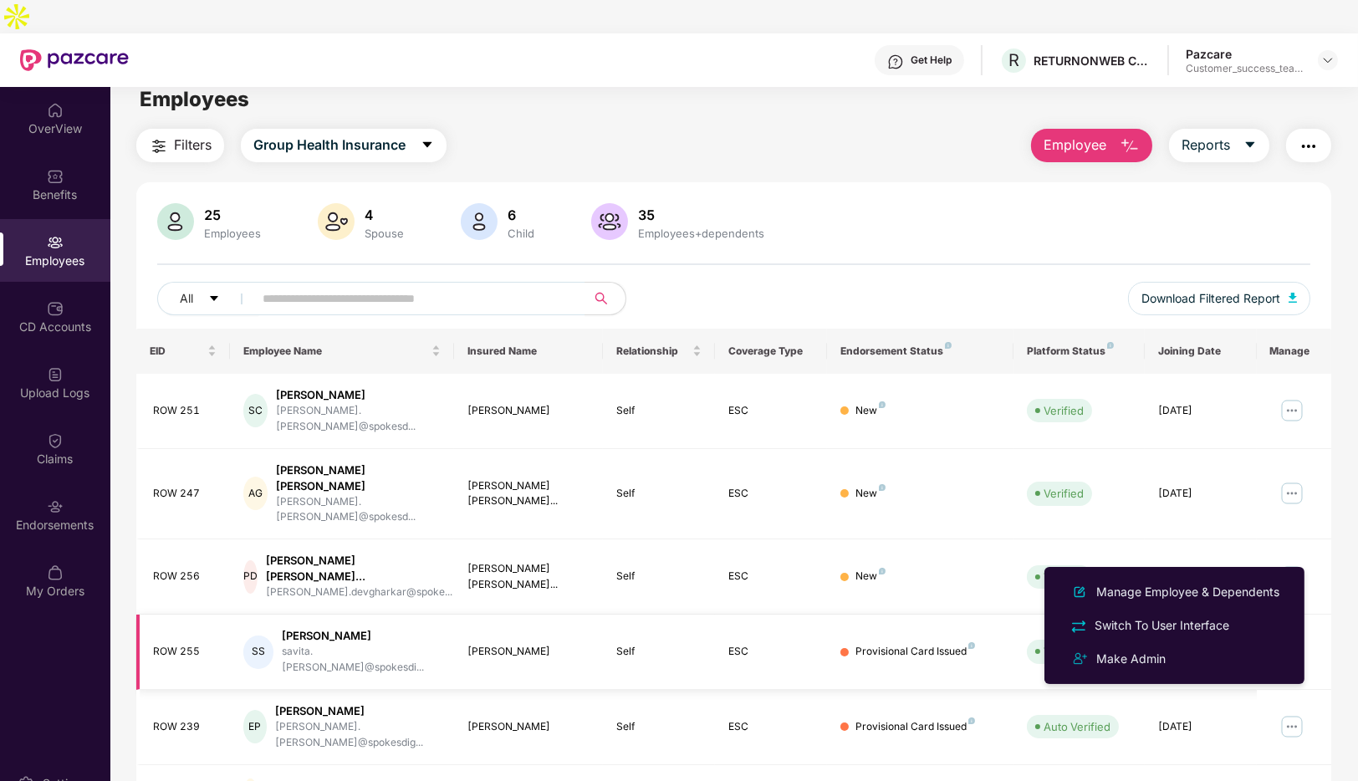
click at [385, 628] on div "[PERSON_NAME]" at bounding box center [361, 636] width 158 height 16
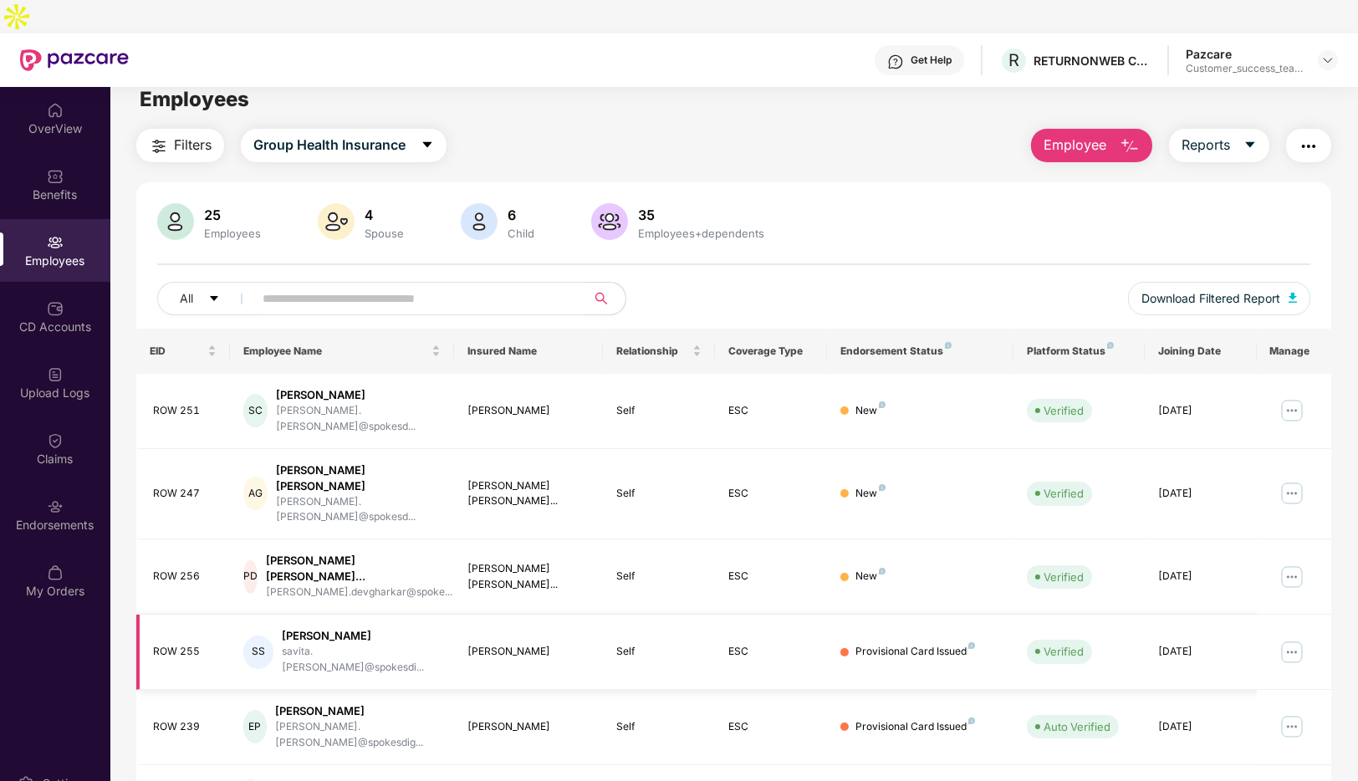
click at [1283, 639] on img at bounding box center [1291, 652] width 27 height 27
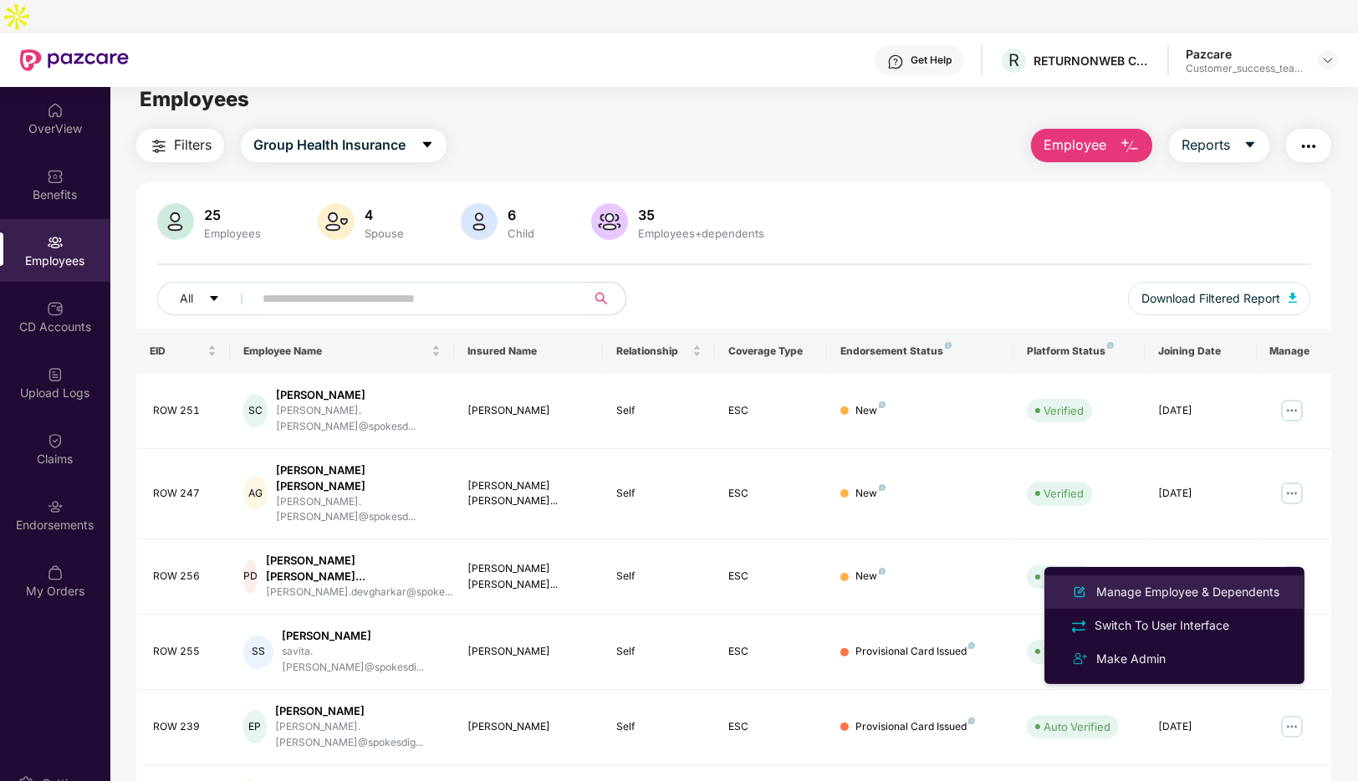
click at [1201, 585] on div "Manage Employee & Dependents" at bounding box center [1188, 592] width 190 height 18
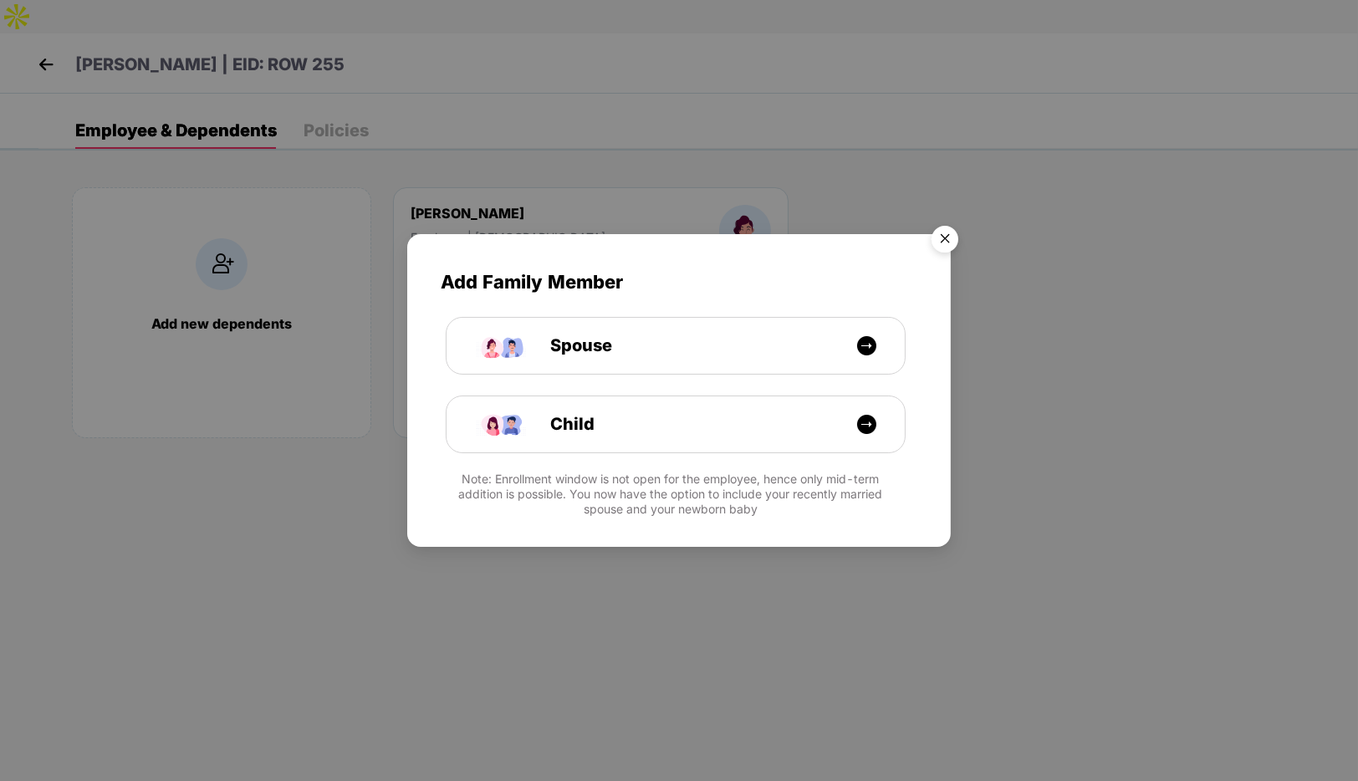
click at [939, 239] on img "Close" at bounding box center [944, 241] width 47 height 47
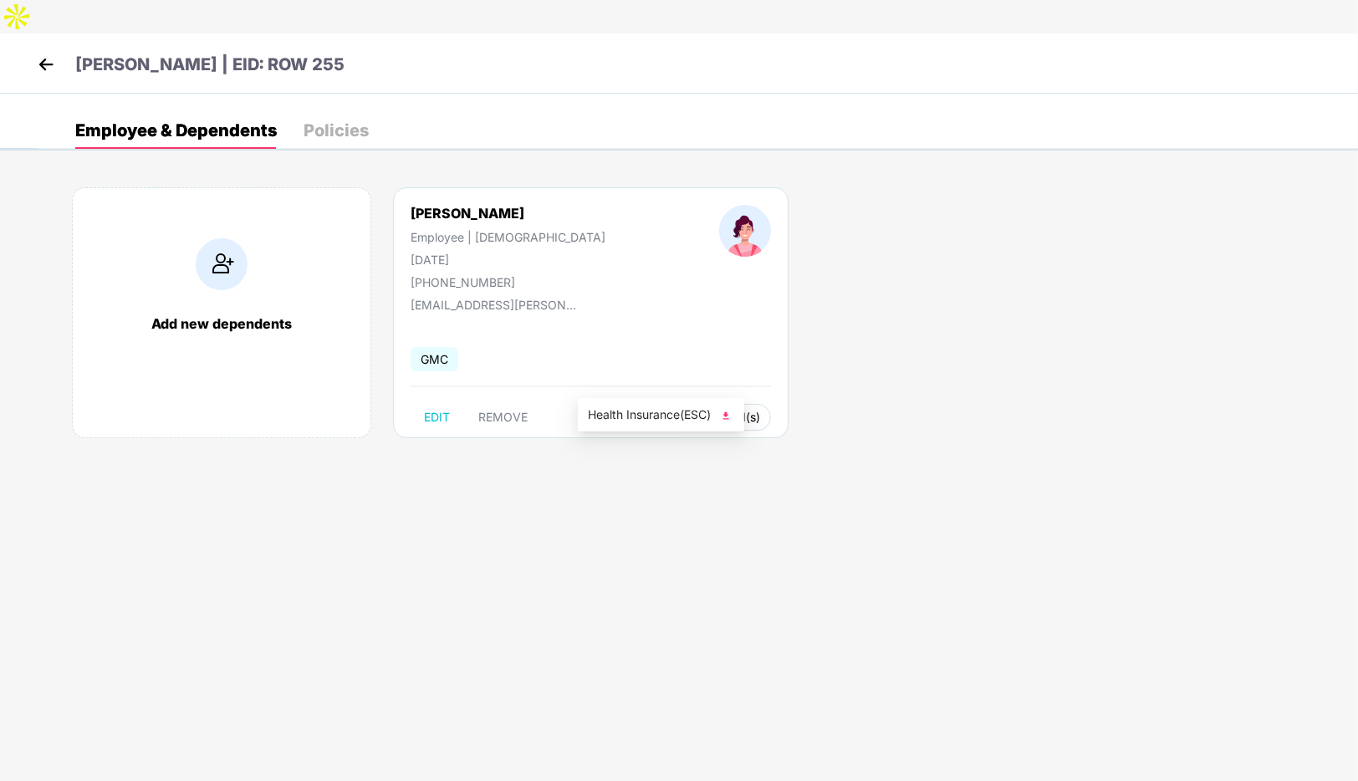
click at [681, 413] on span "Health Card(s)" at bounding box center [720, 417] width 79 height 8
click at [730, 418] on img at bounding box center [725, 415] width 17 height 17
click at [39, 52] on img at bounding box center [45, 64] width 25 height 25
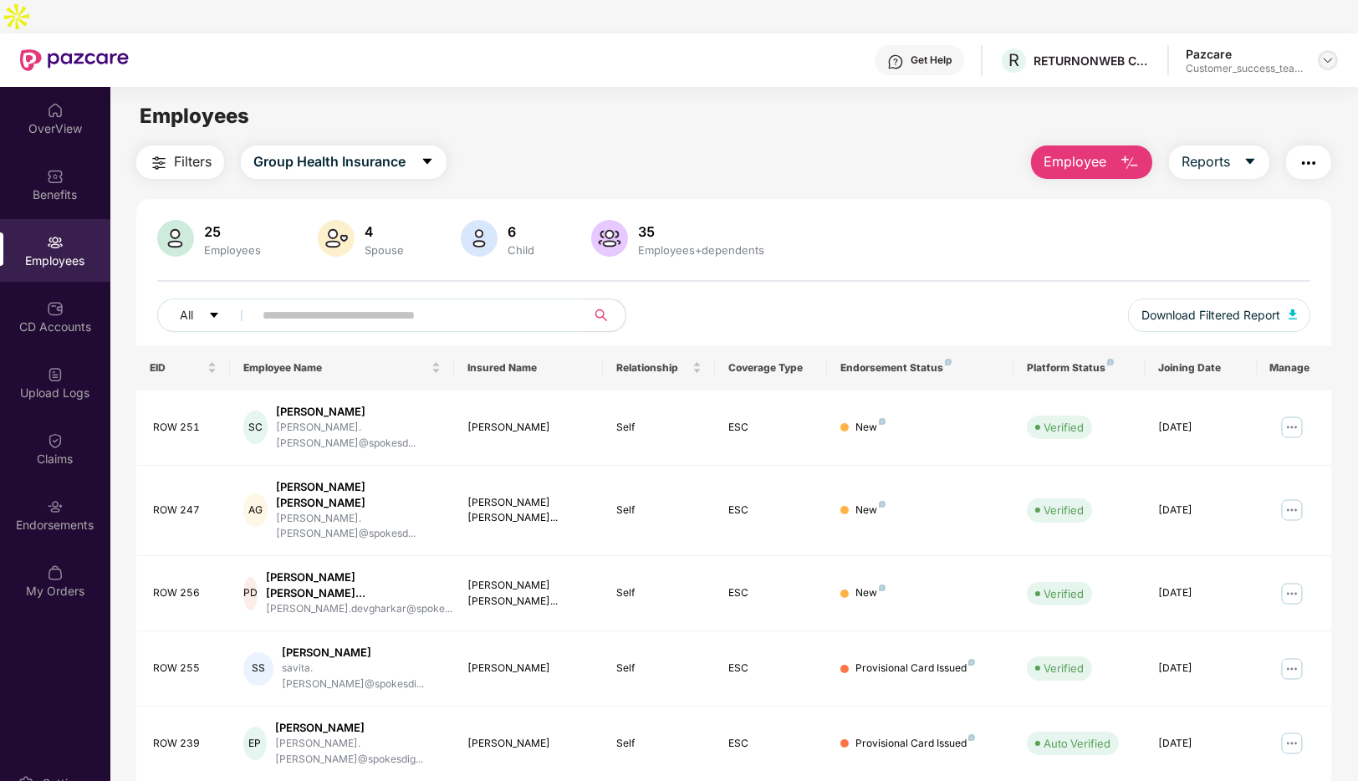
click at [1329, 54] on img at bounding box center [1327, 60] width 13 height 13
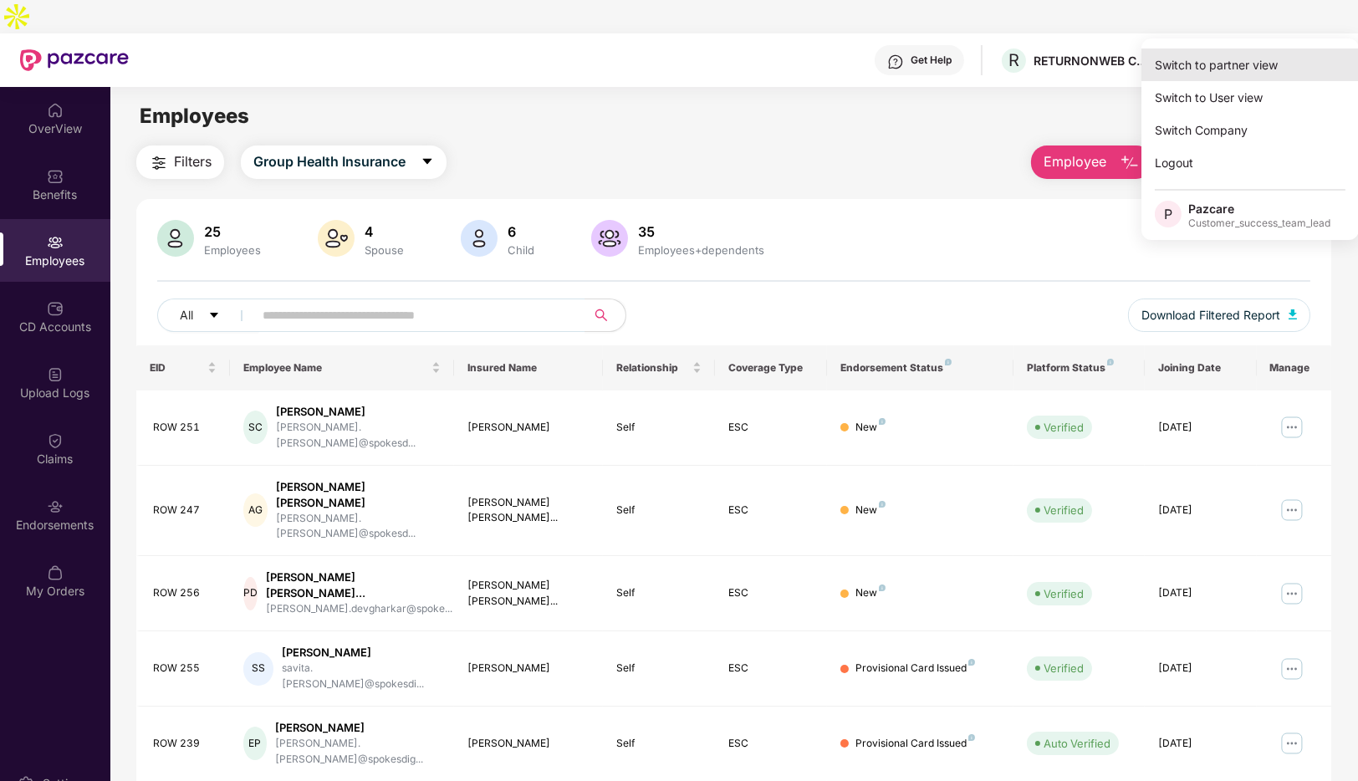
click at [1223, 56] on div "Switch to partner view" at bounding box center [1249, 64] width 217 height 33
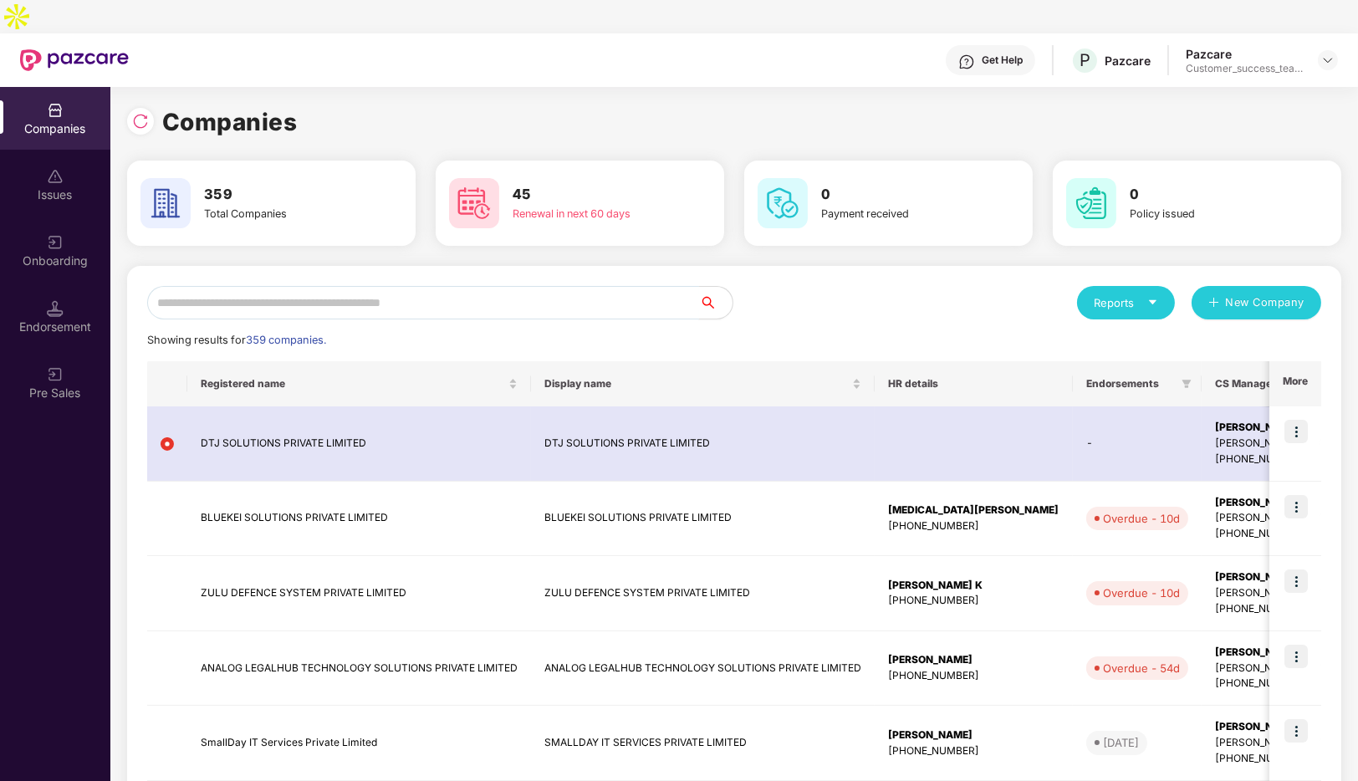
click at [217, 286] on input "text" at bounding box center [423, 302] width 552 height 33
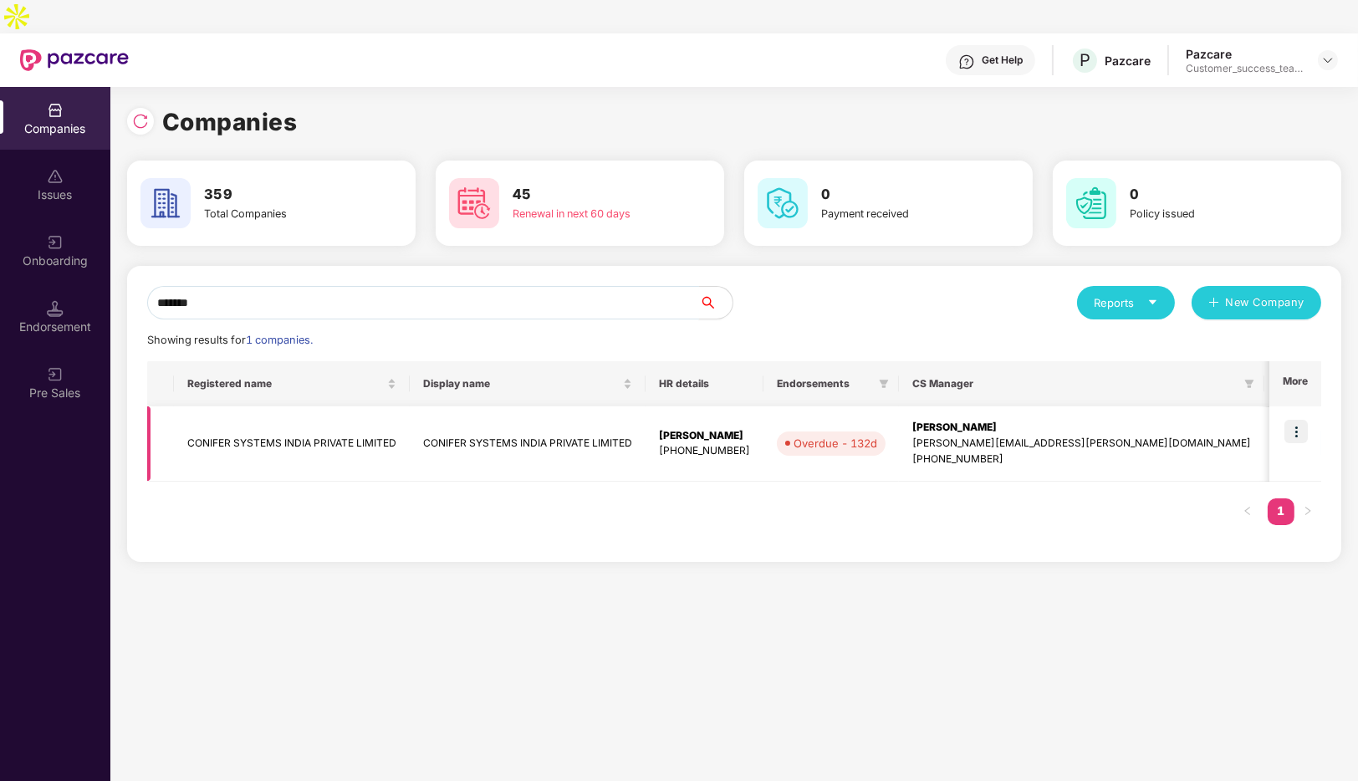
type input "*******"
click at [1295, 420] on img at bounding box center [1295, 431] width 23 height 23
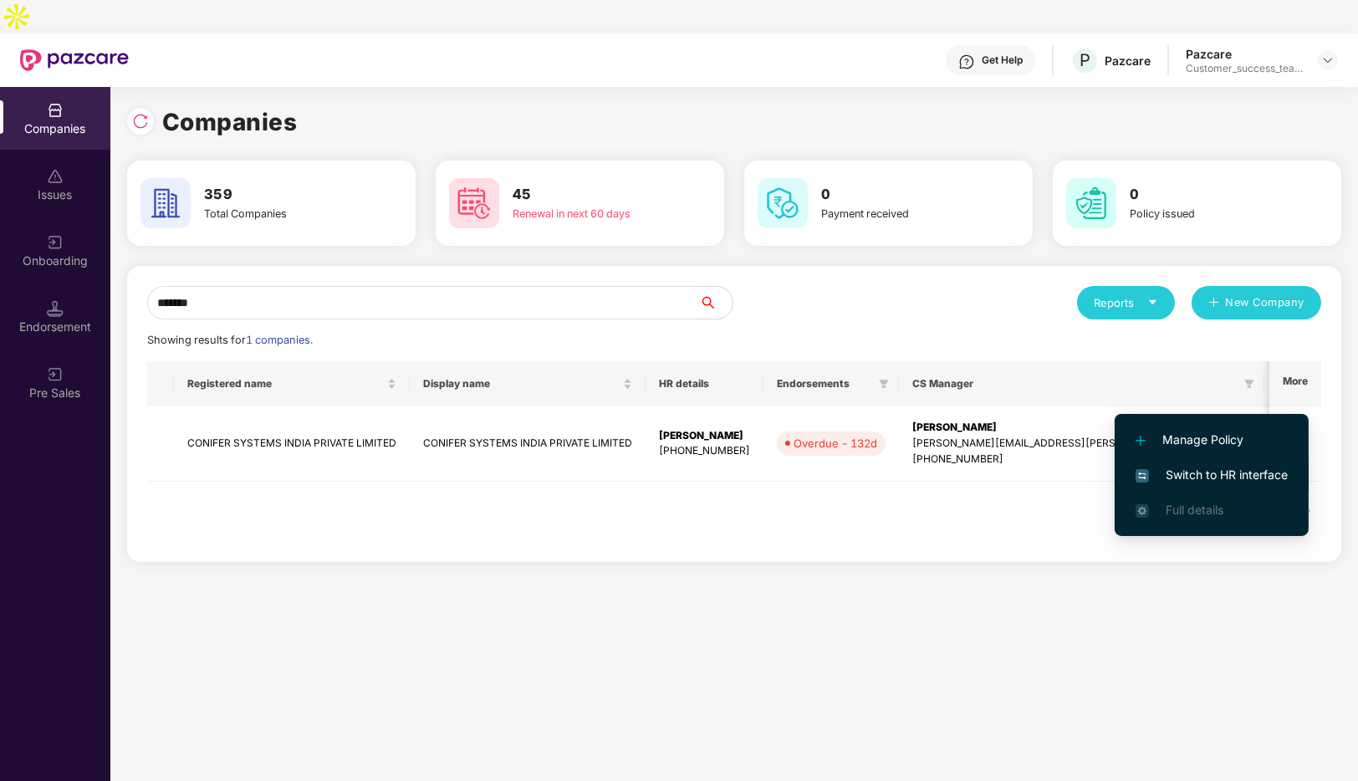
click at [1211, 472] on span "Switch to HR interface" at bounding box center [1211, 475] width 152 height 18
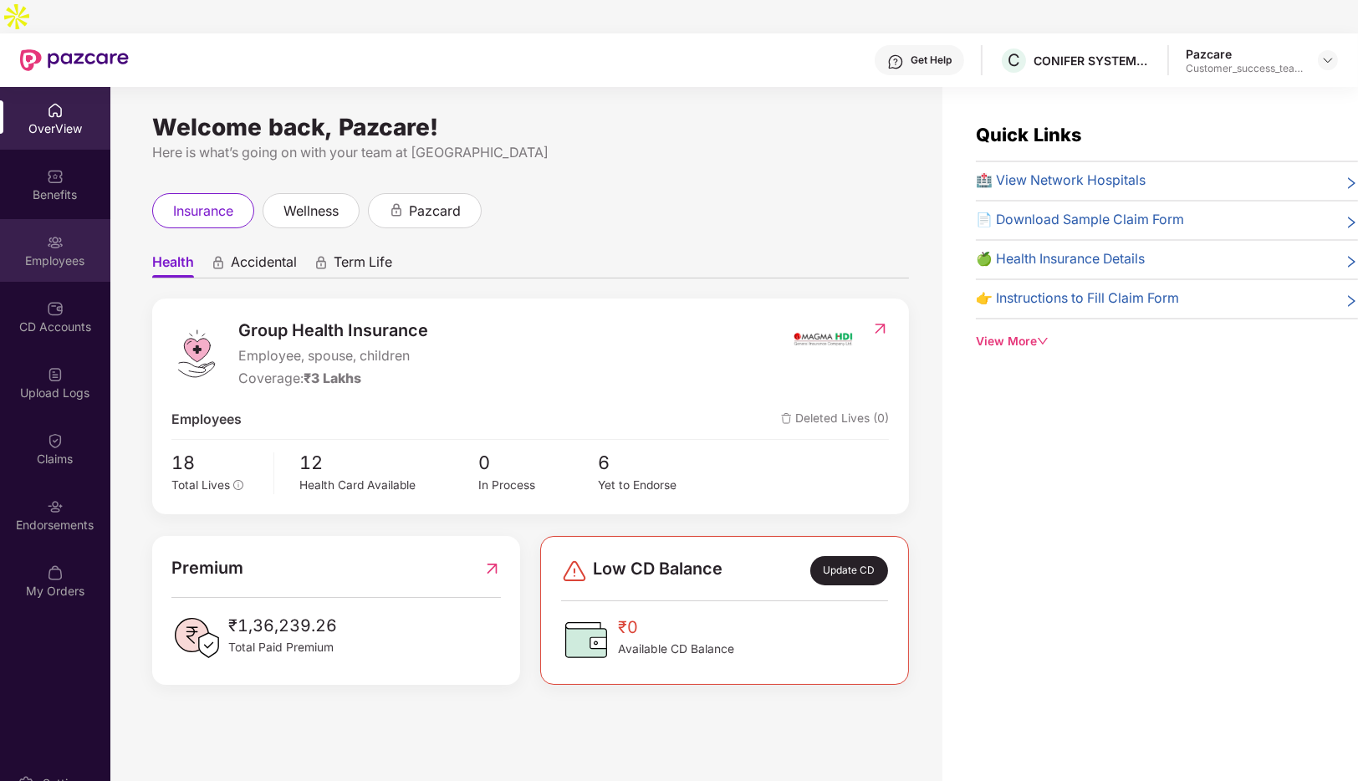
click at [49, 234] on img at bounding box center [55, 242] width 17 height 17
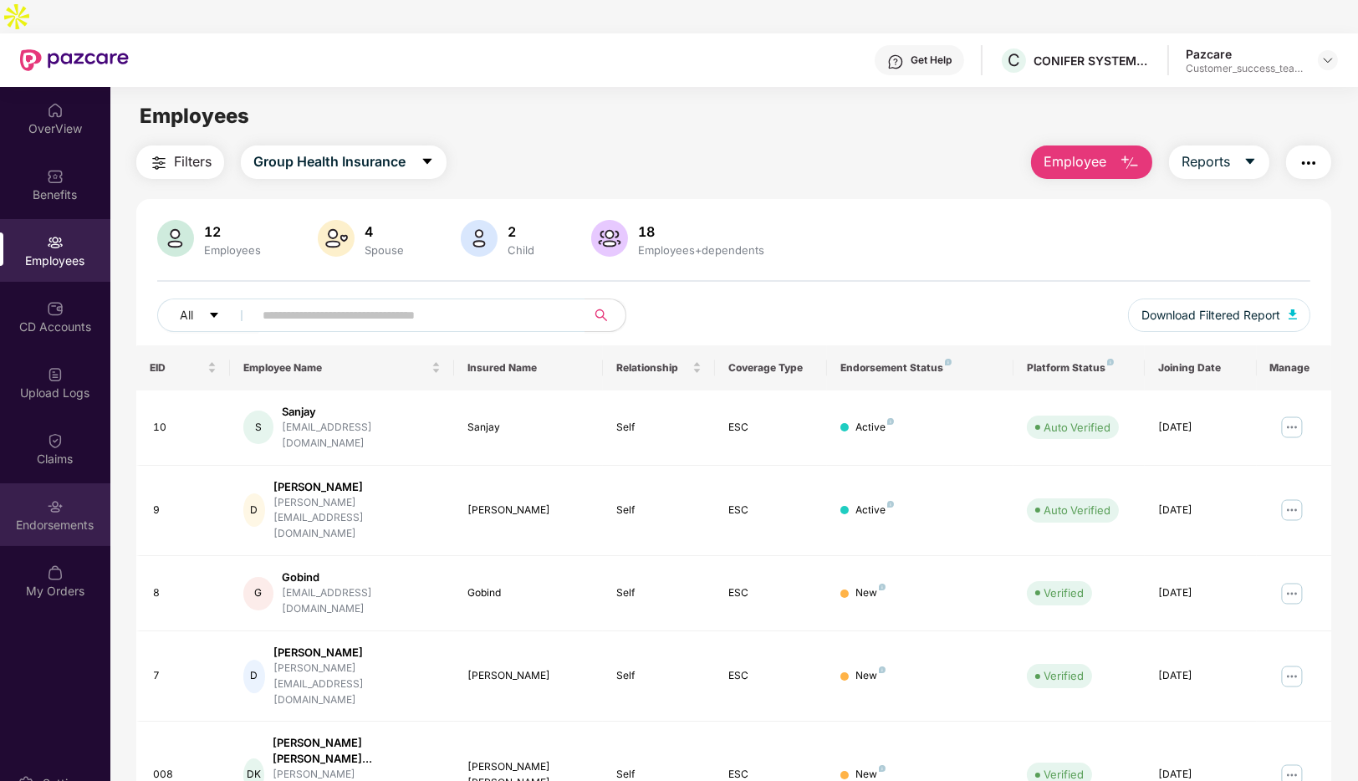
click at [54, 497] on div at bounding box center [55, 505] width 17 height 17
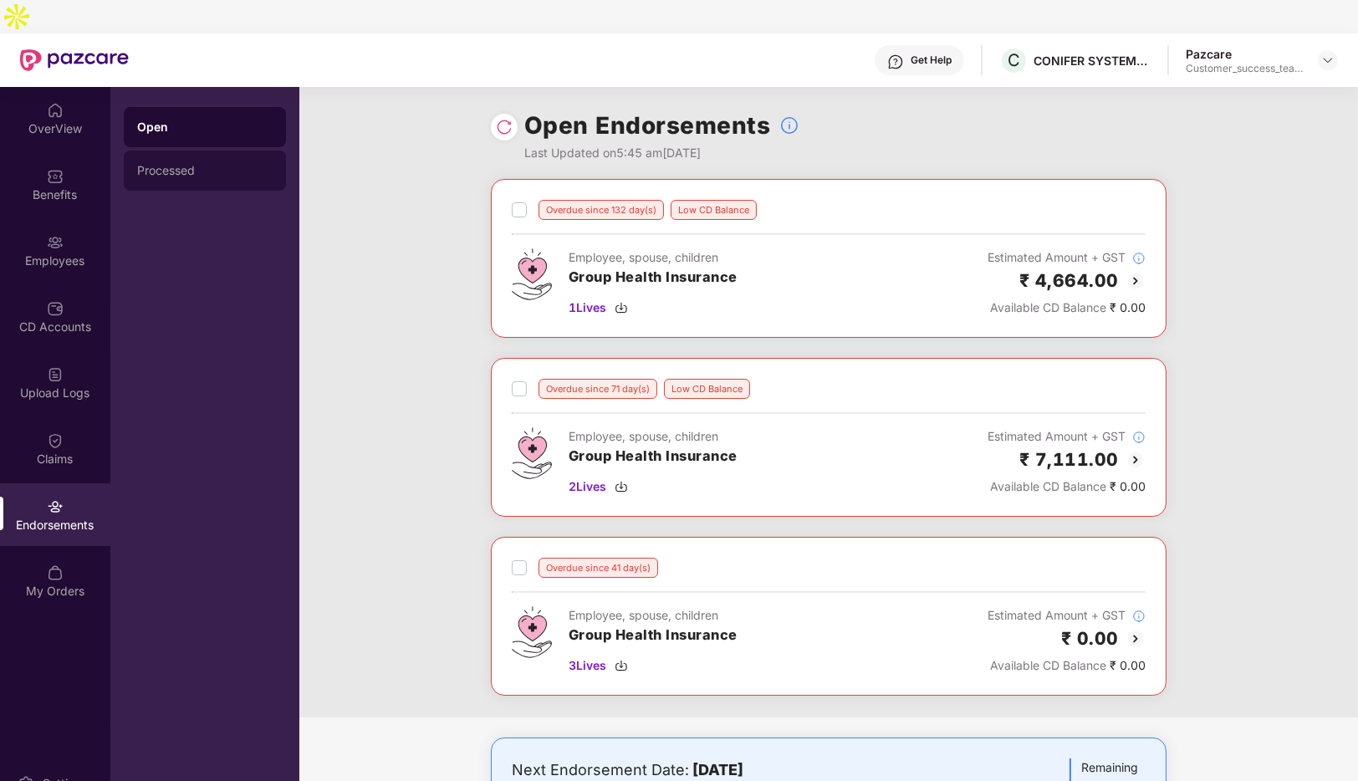
click at [166, 164] on div "Processed" at bounding box center [204, 170] width 135 height 13
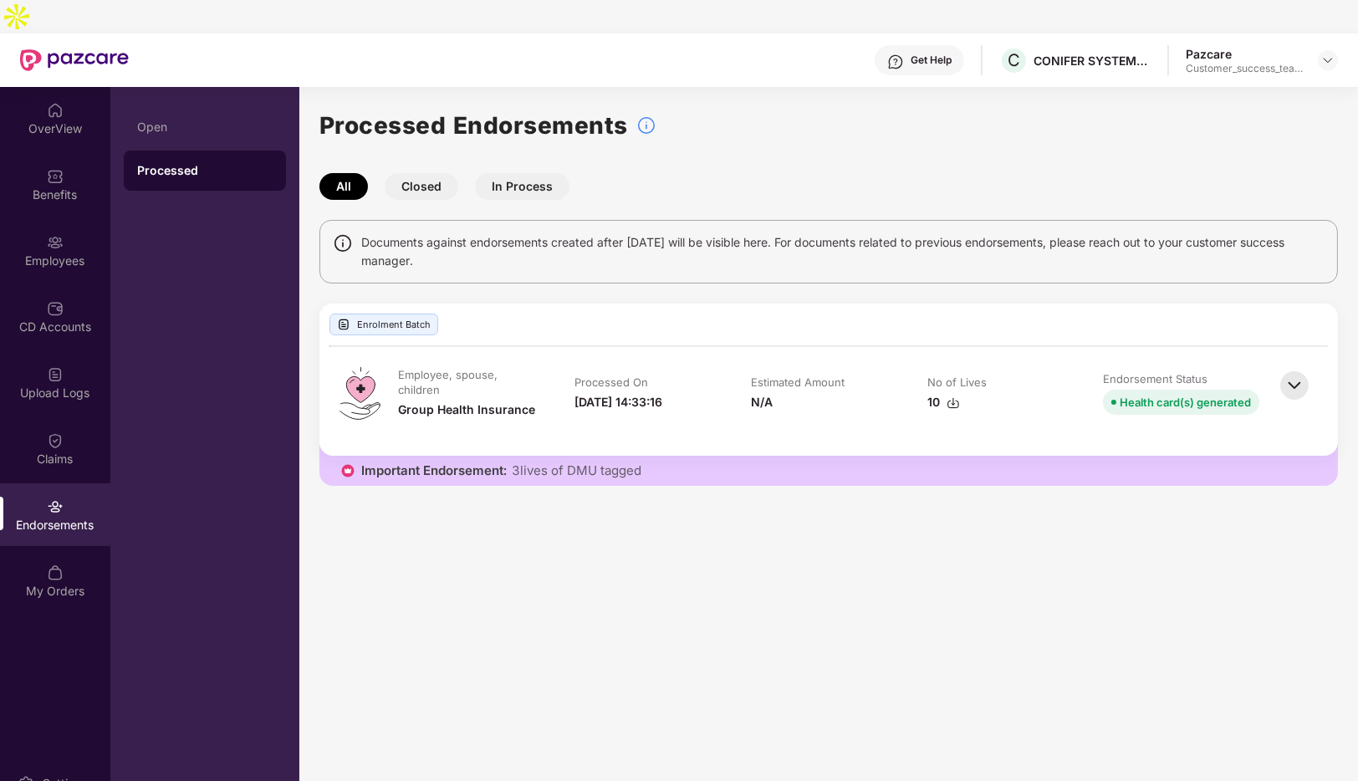
click at [430, 173] on button "Closed" at bounding box center [422, 186] width 74 height 27
click at [521, 173] on button "In Process" at bounding box center [522, 186] width 94 height 27
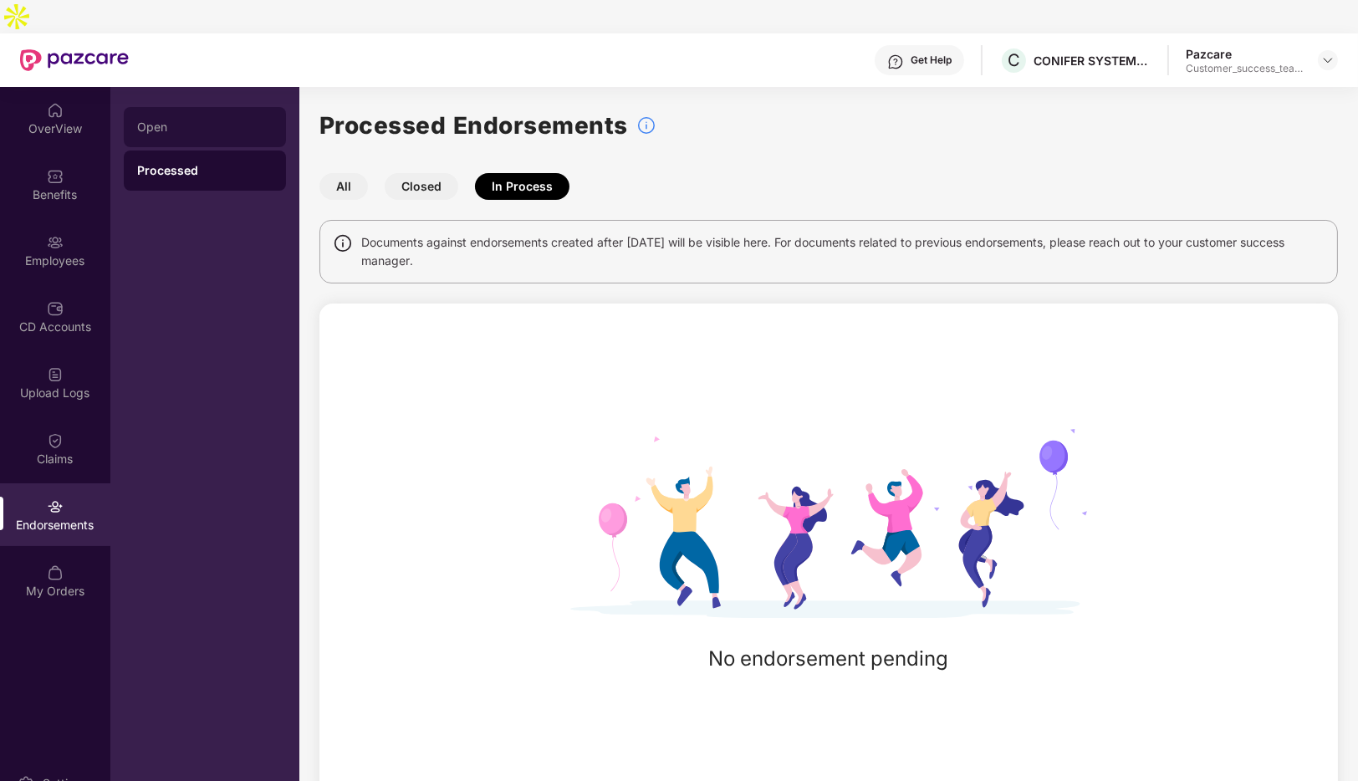
click at [163, 120] on div "Open" at bounding box center [204, 126] width 135 height 13
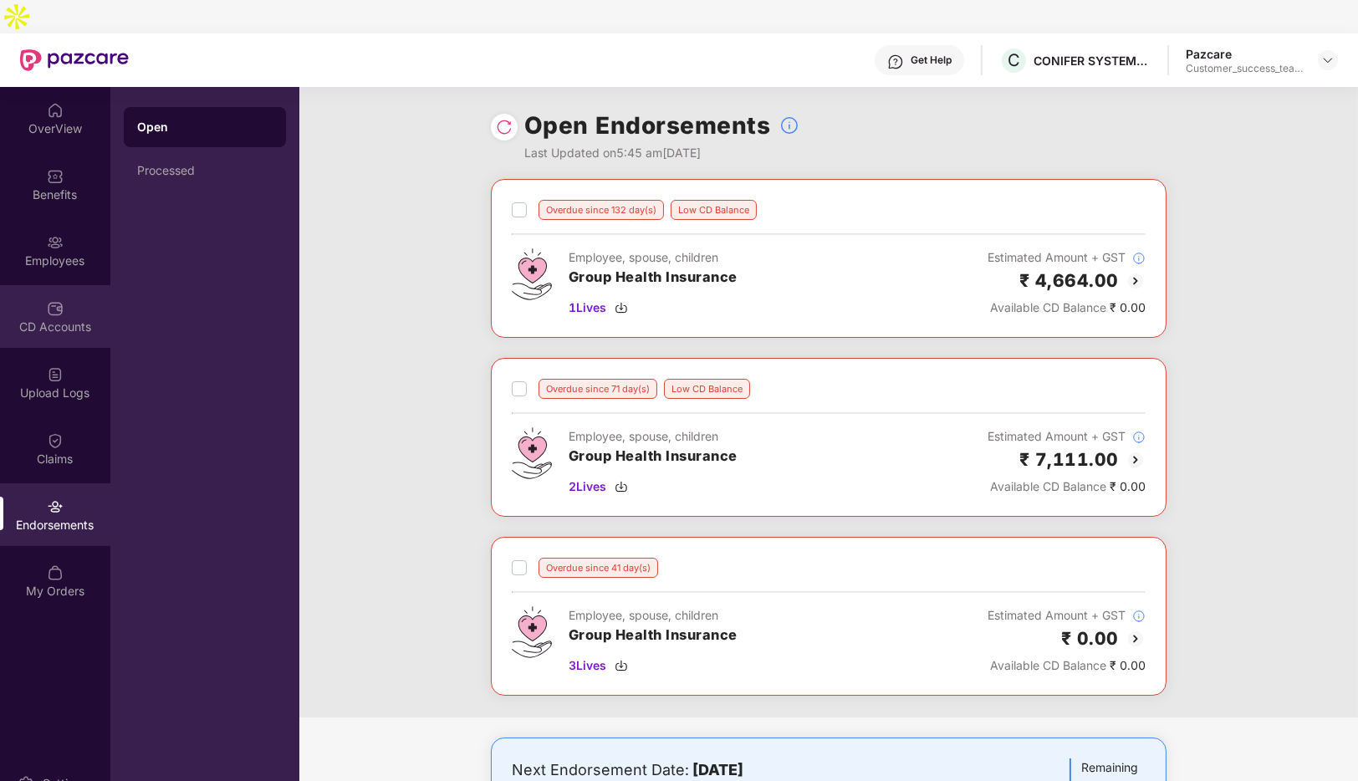
click at [47, 285] on div "CD Accounts" at bounding box center [55, 316] width 110 height 63
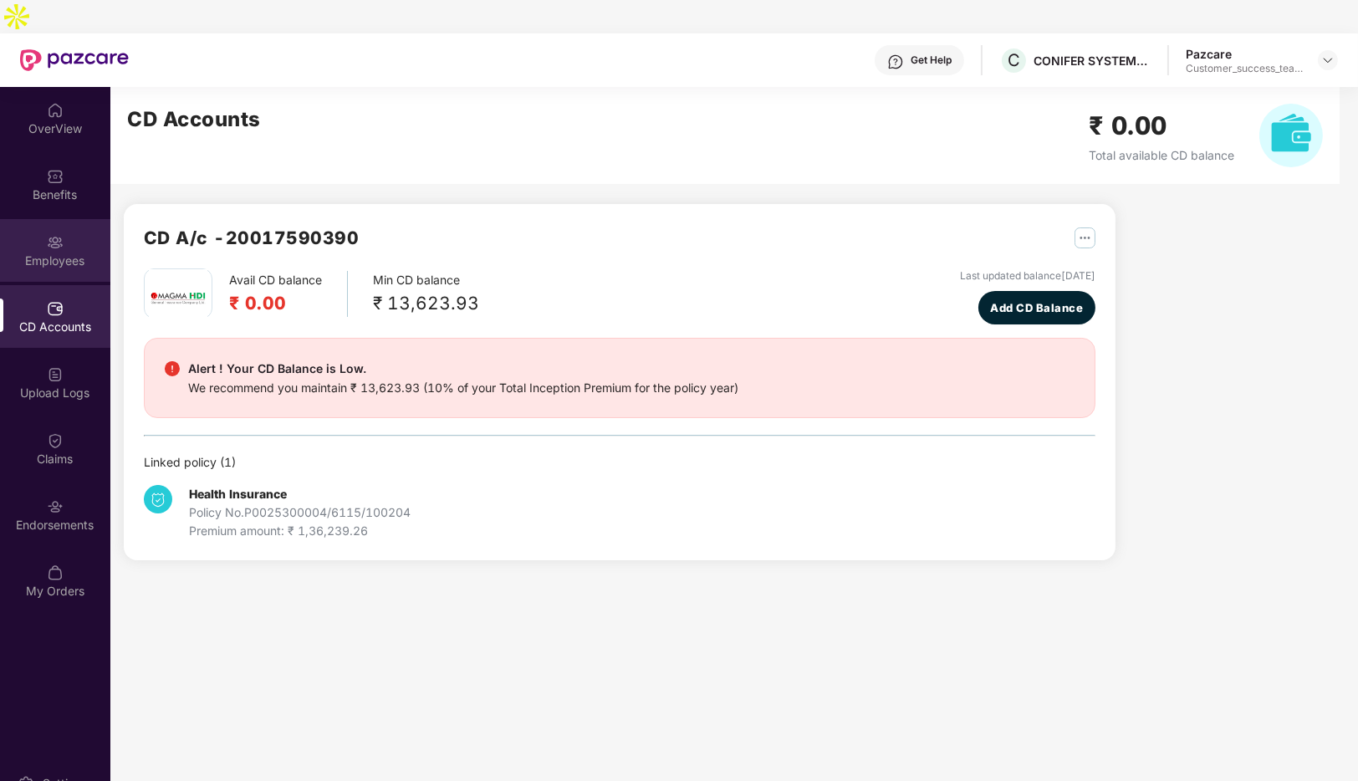
click at [44, 252] on div "Employees" at bounding box center [55, 260] width 110 height 17
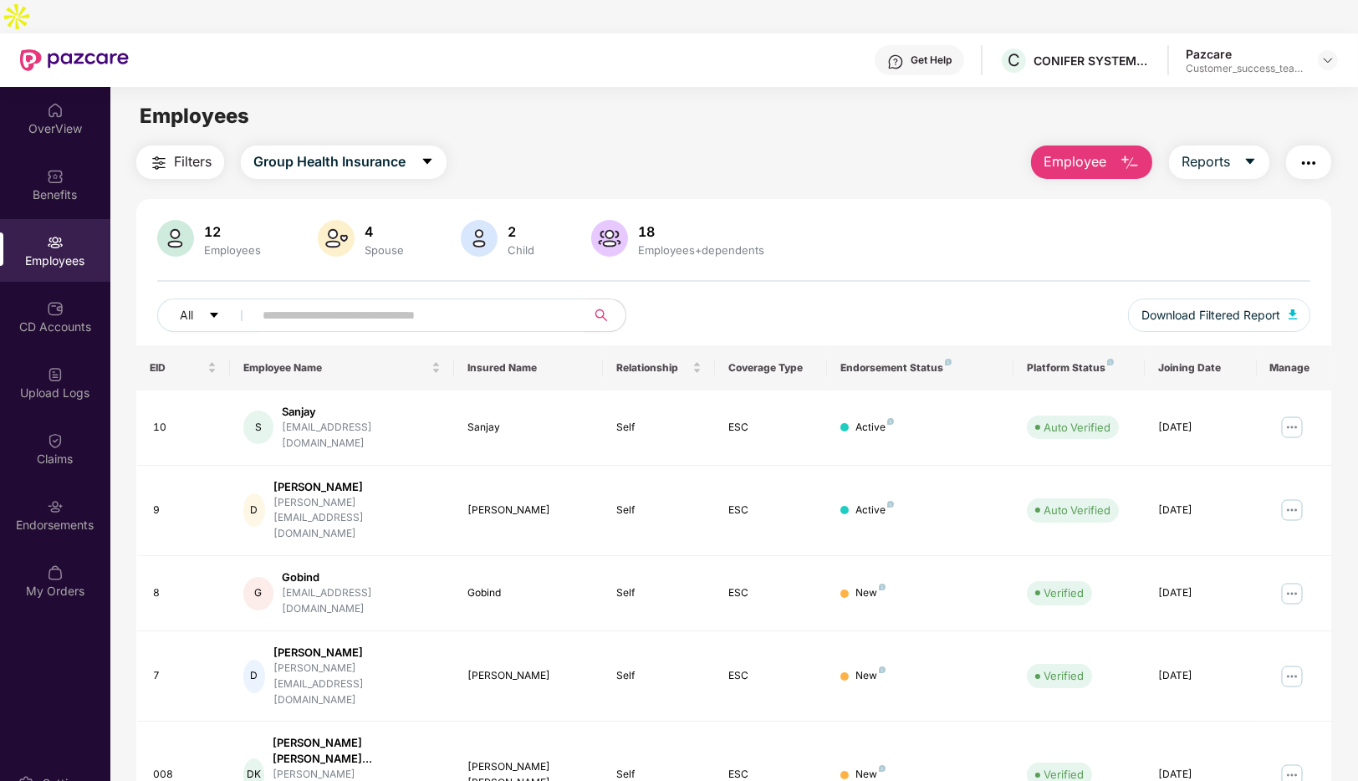
scroll to position [242, 0]
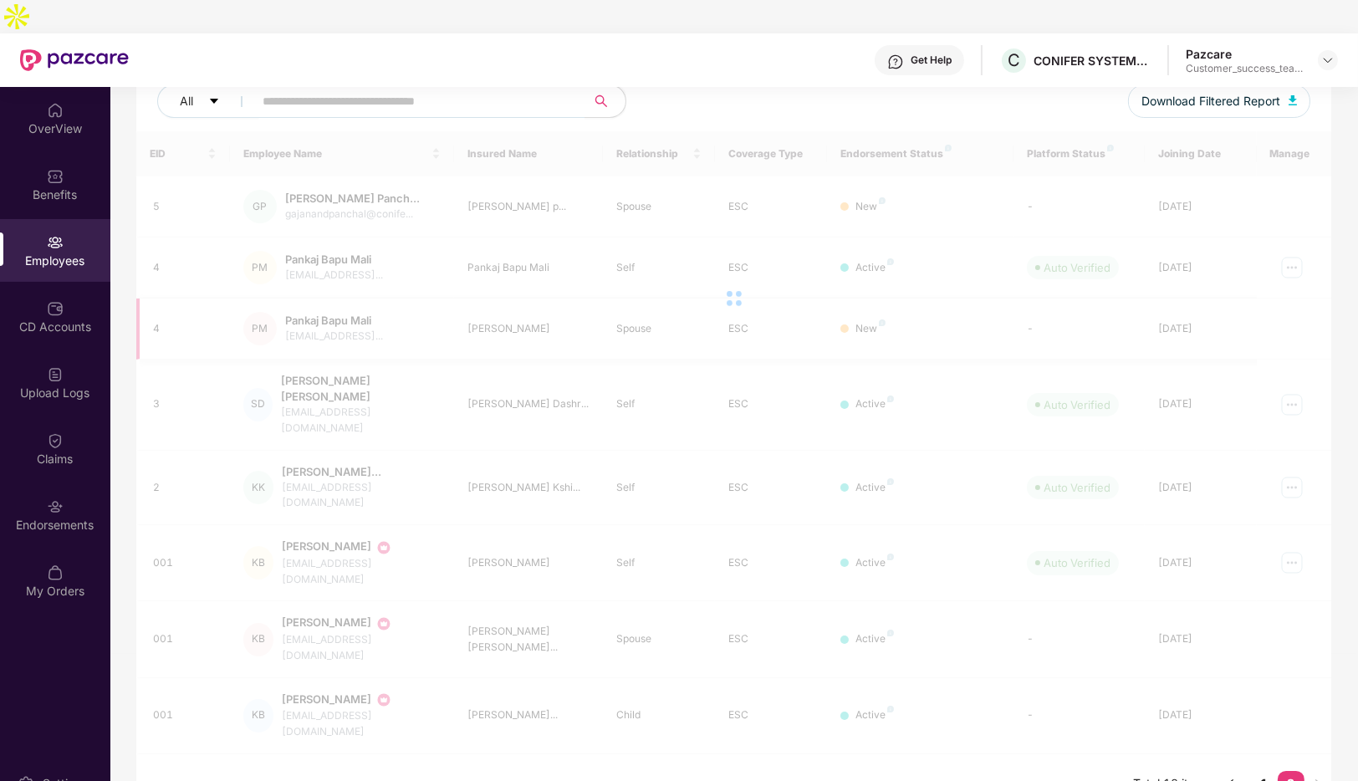
scroll to position [120, 0]
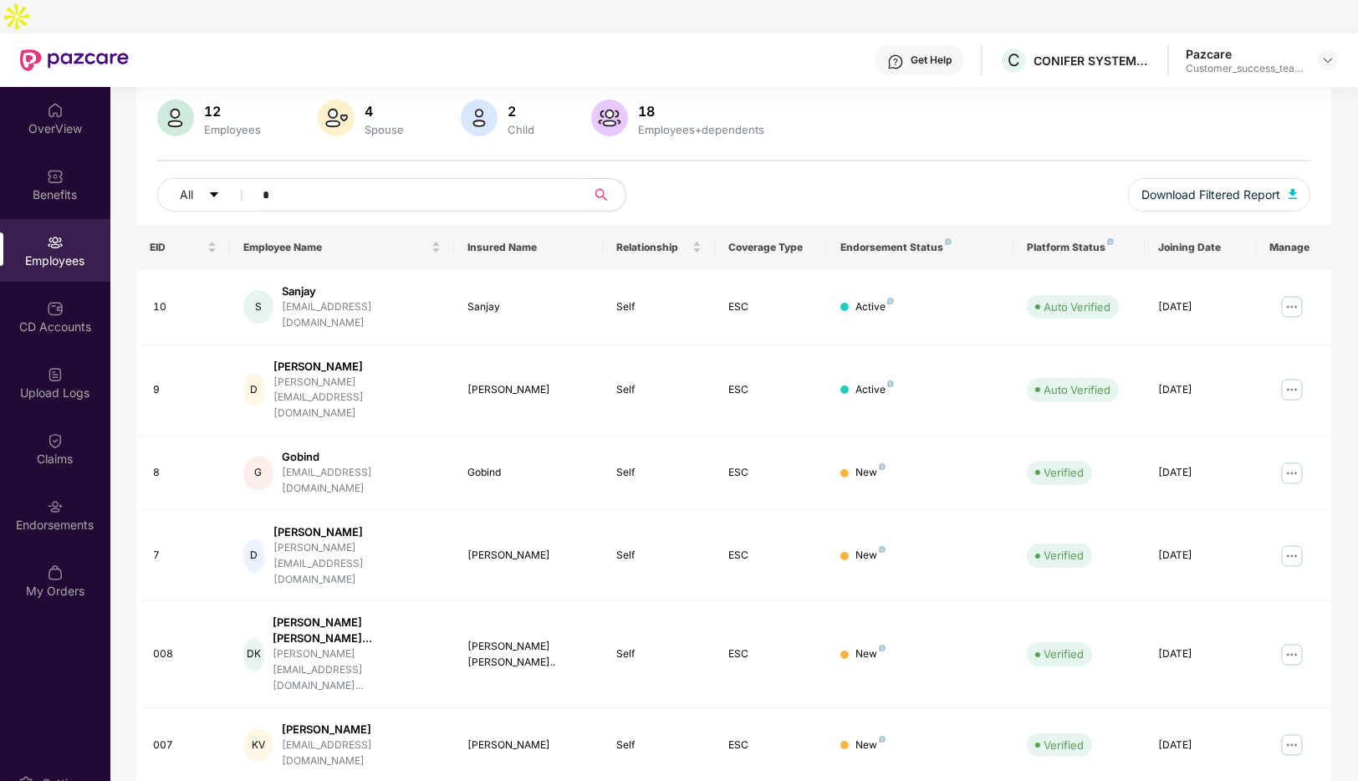
click at [343, 182] on input "*" at bounding box center [413, 194] width 300 height 25
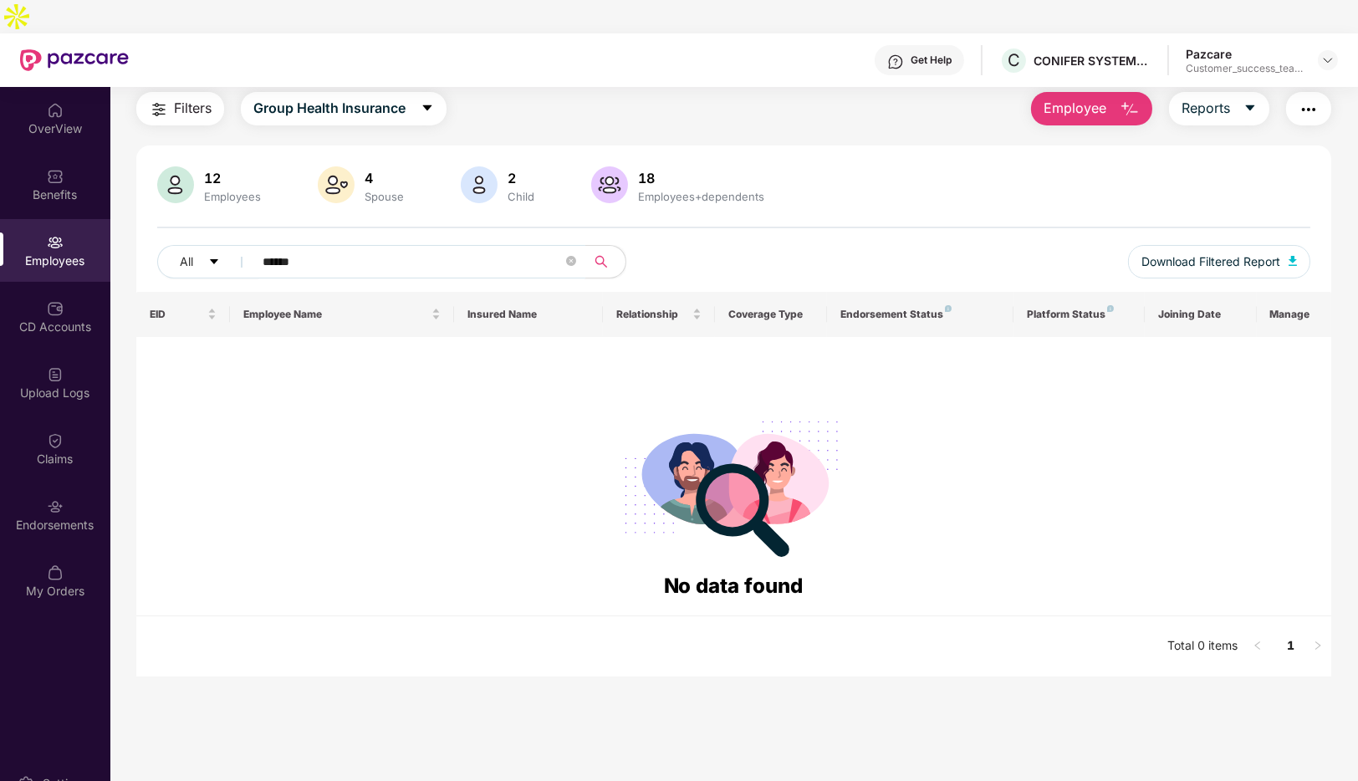
scroll to position [54, 0]
type input "*"
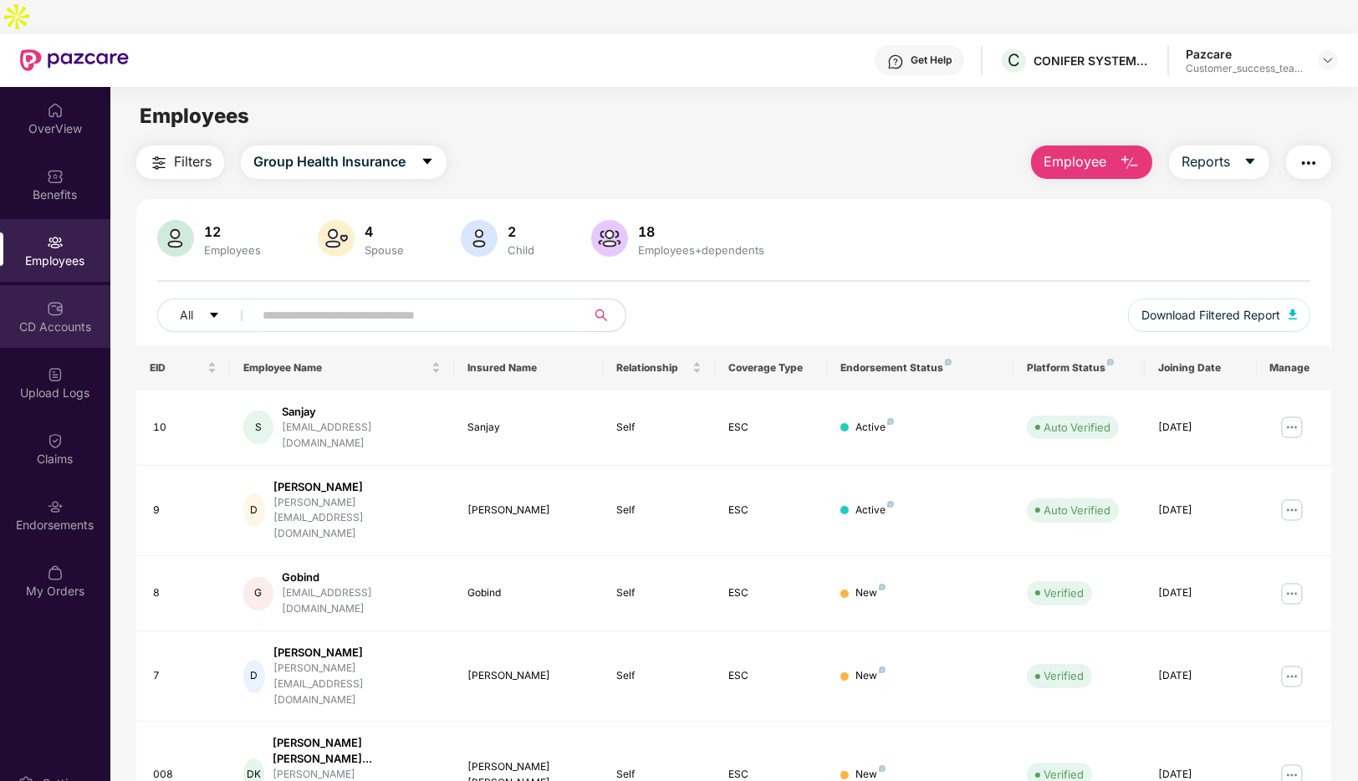
scroll to position [1, 0]
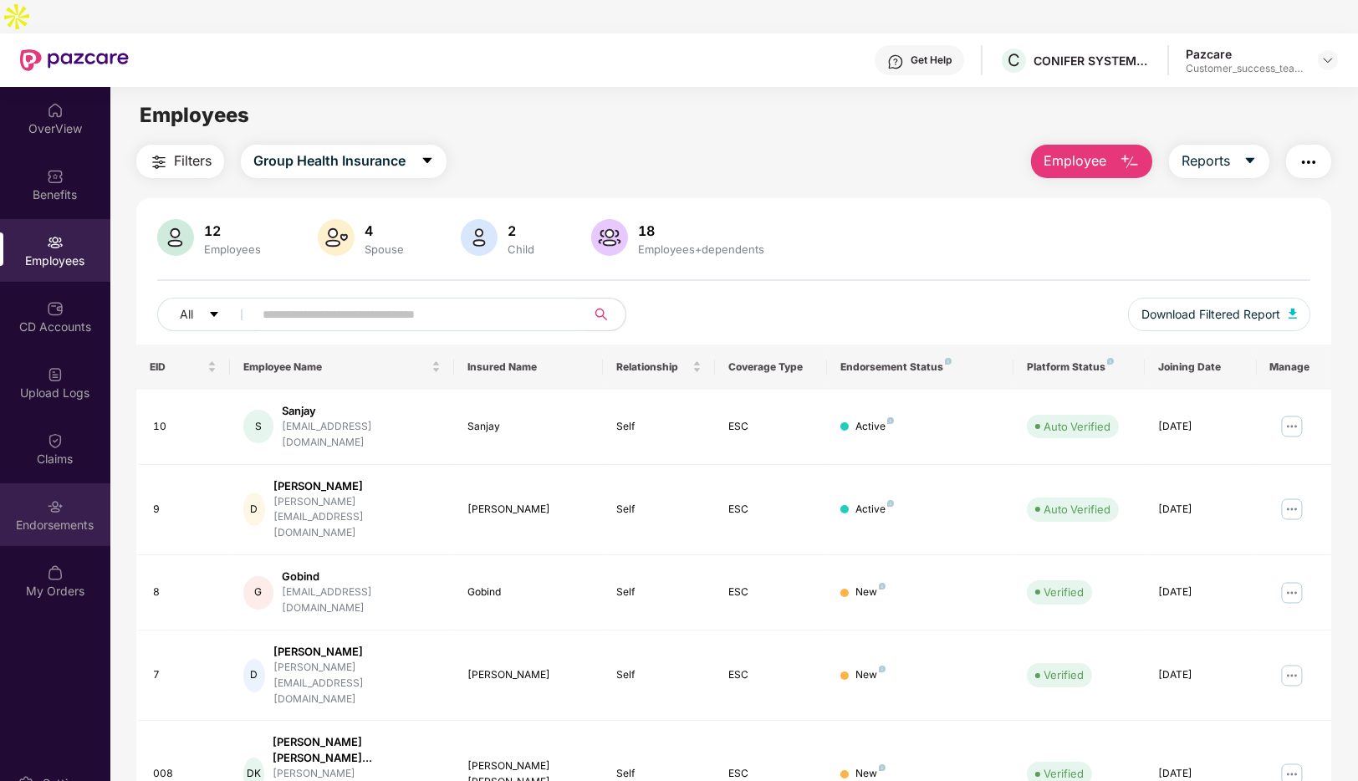
click at [59, 517] on div "Endorsements" at bounding box center [55, 525] width 110 height 17
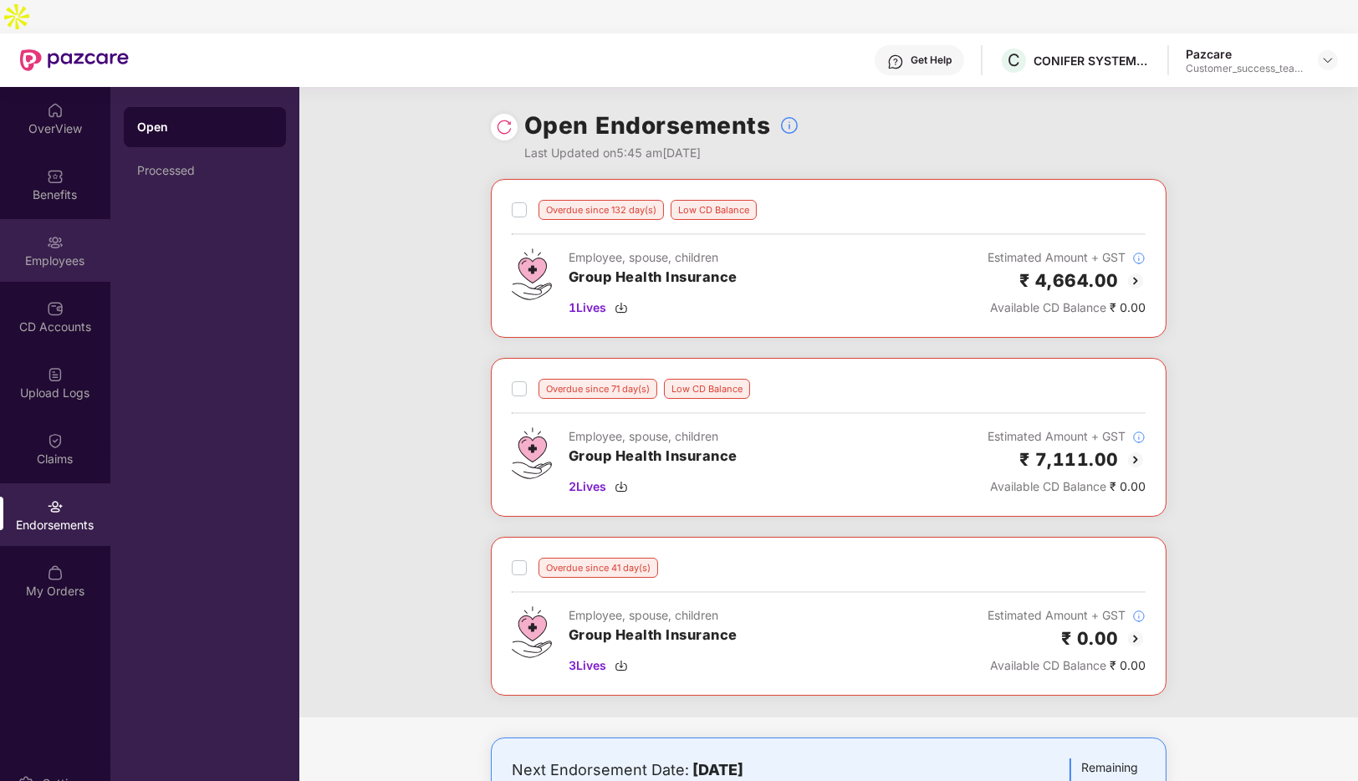
click at [34, 219] on div "Employees" at bounding box center [55, 250] width 110 height 63
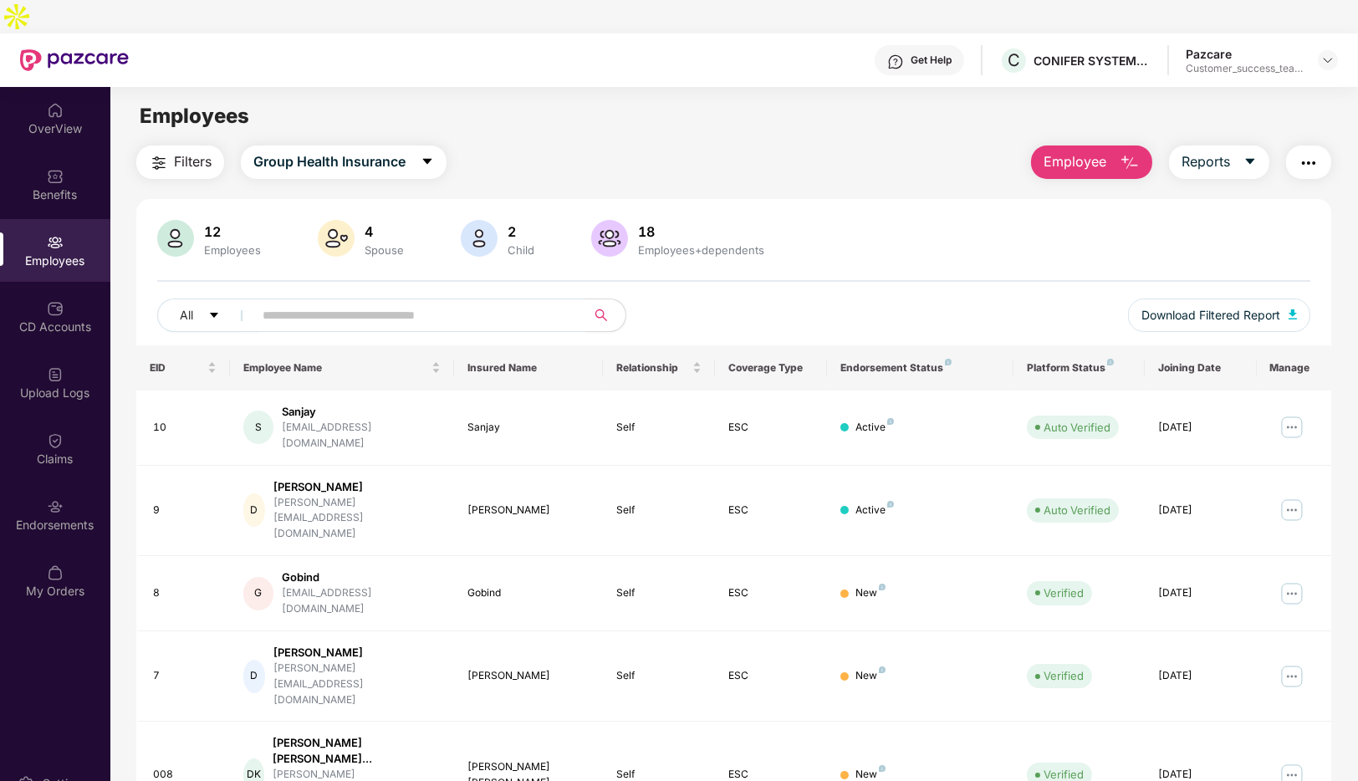
click at [420, 303] on input "text" at bounding box center [413, 315] width 300 height 25
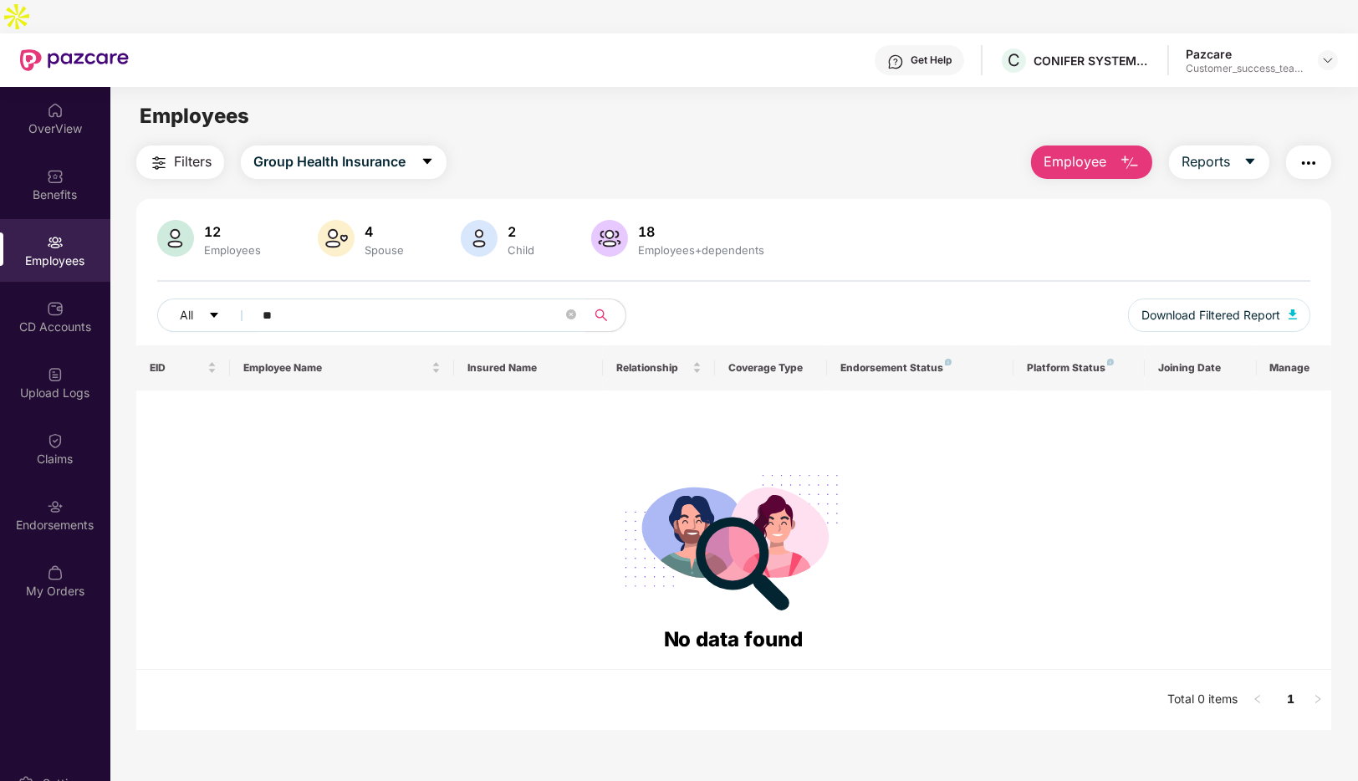
type input "*"
